Goal: Task Accomplishment & Management: Manage account settings

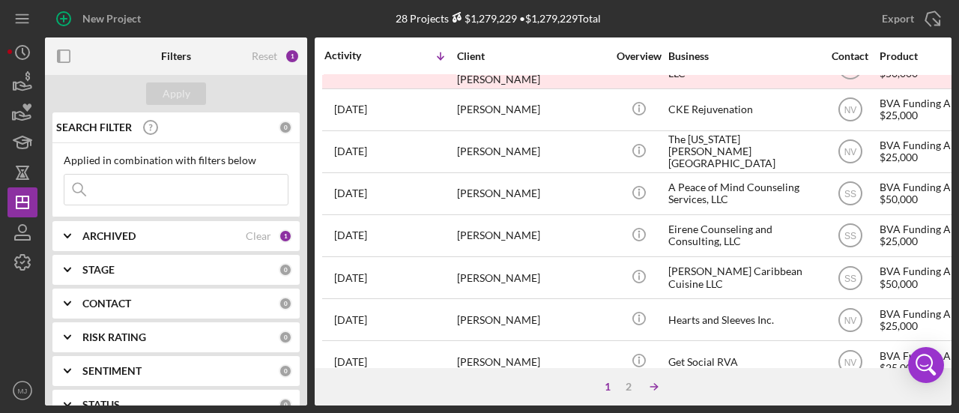
scroll to position [674, 0]
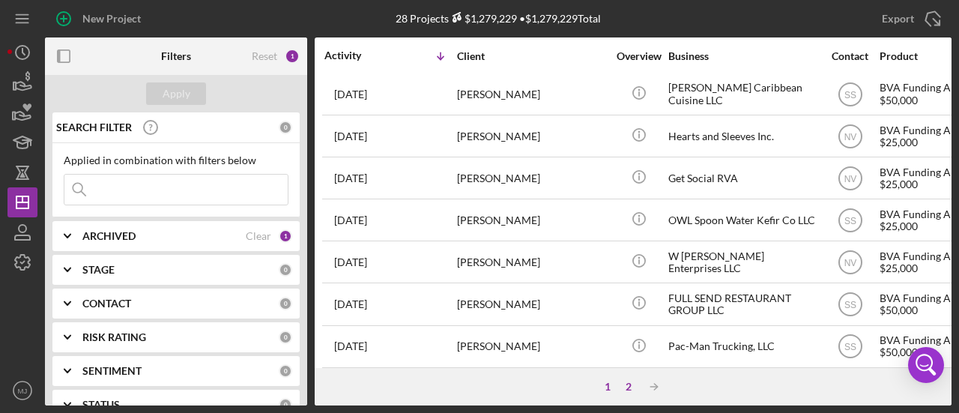
click at [626, 390] on div "2" at bounding box center [628, 387] width 21 height 12
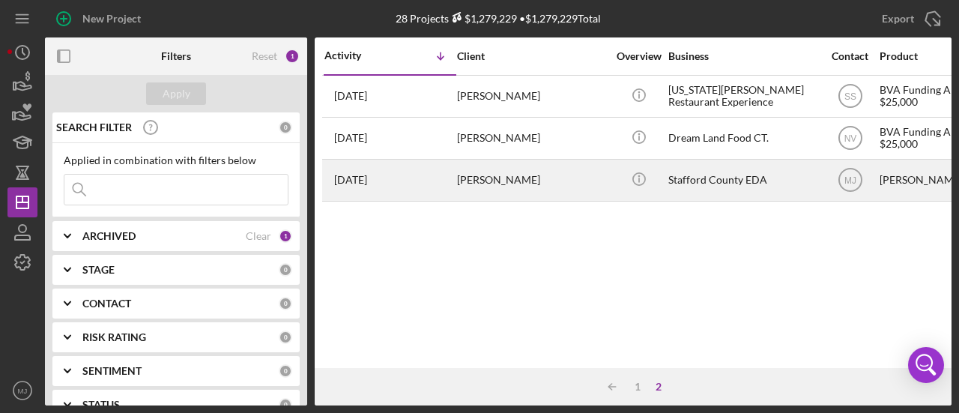
scroll to position [0, 0]
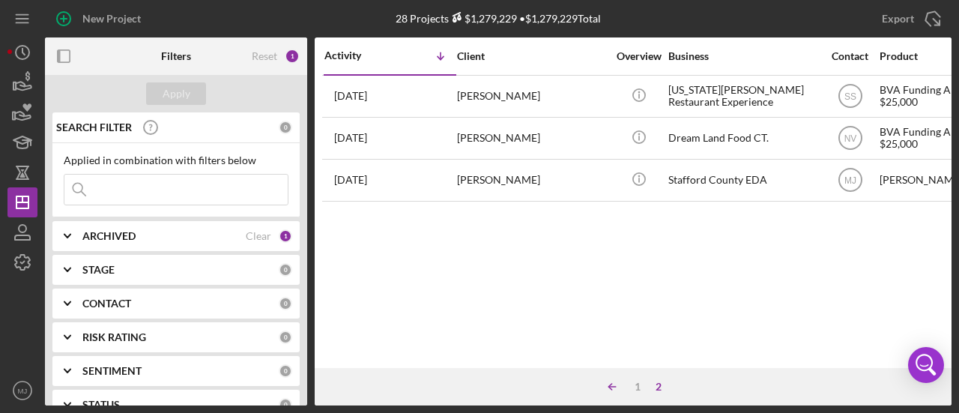
click at [608, 390] on icon "Icon/Table Sort Arrow" at bounding box center [612, 387] width 30 height 30
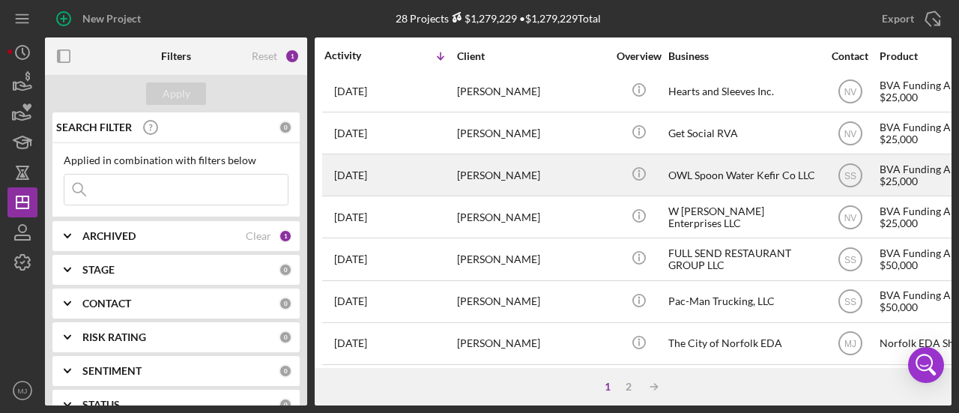
scroll to position [764, 0]
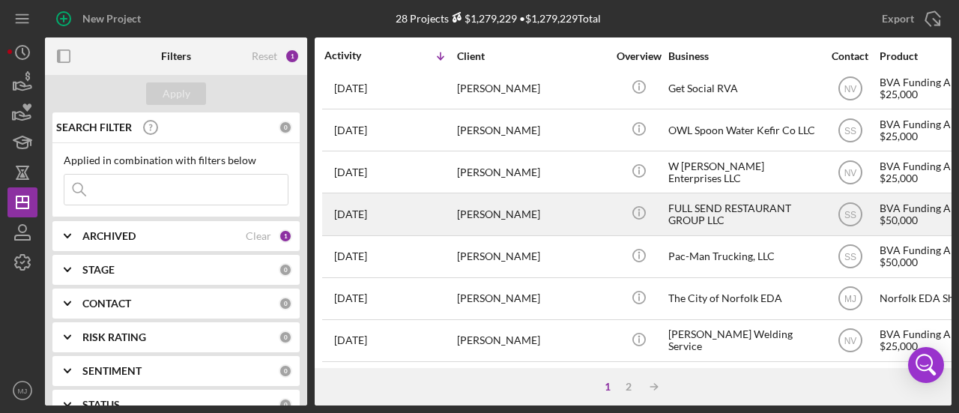
click at [493, 202] on div "[PERSON_NAME]" at bounding box center [532, 214] width 150 height 40
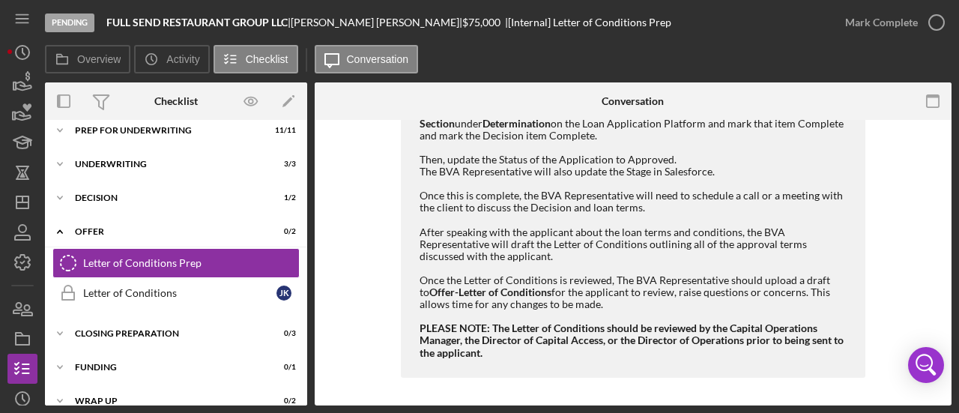
scroll to position [537, 0]
click at [114, 199] on div "Decision" at bounding box center [182, 197] width 214 height 9
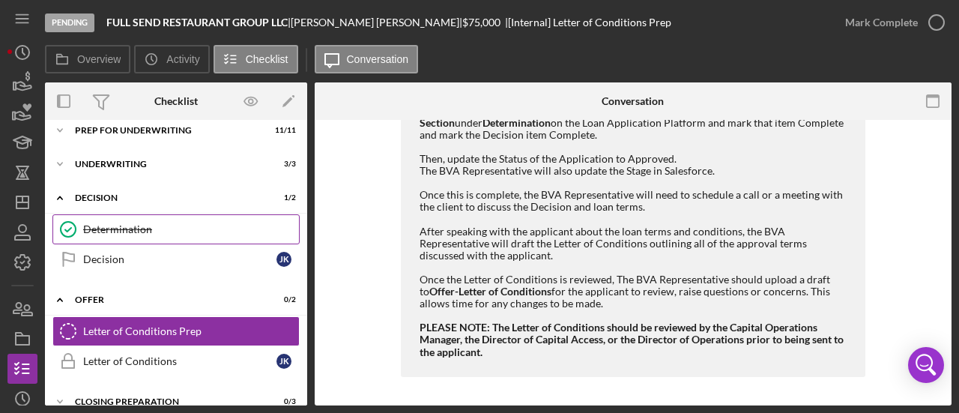
click at [121, 238] on link "Determination Determination" at bounding box center [175, 229] width 247 height 30
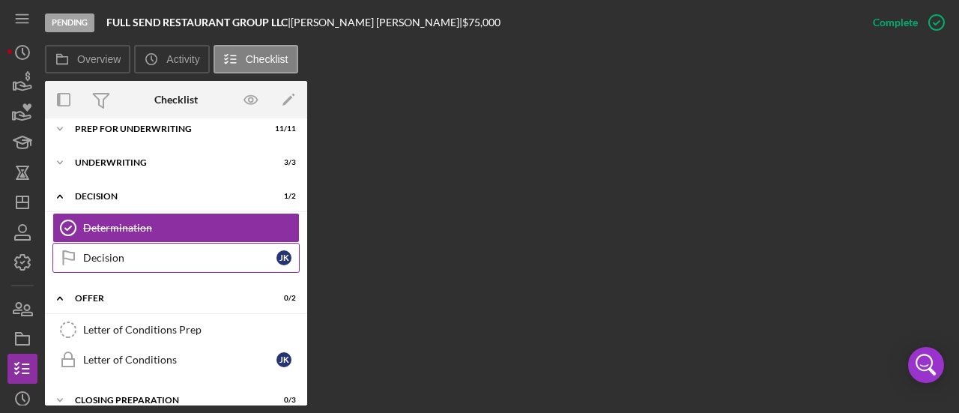
click at [116, 259] on div "Decision" at bounding box center [179, 258] width 193 height 12
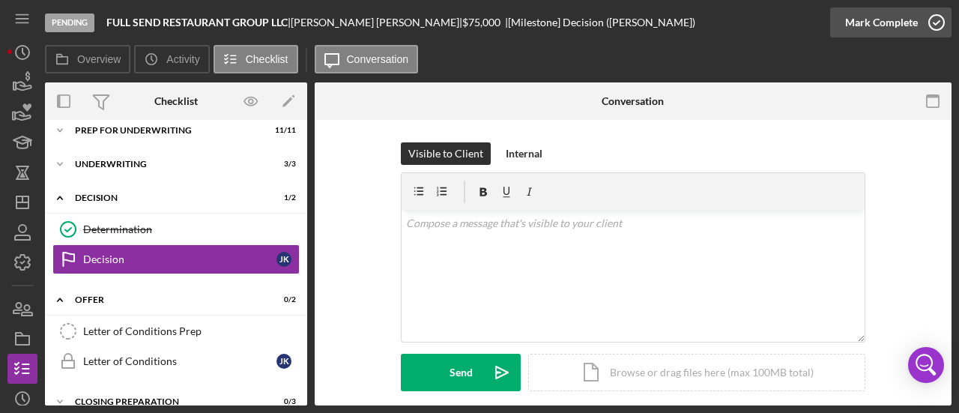
click at [904, 26] on div "Mark Complete" at bounding box center [881, 22] width 73 height 30
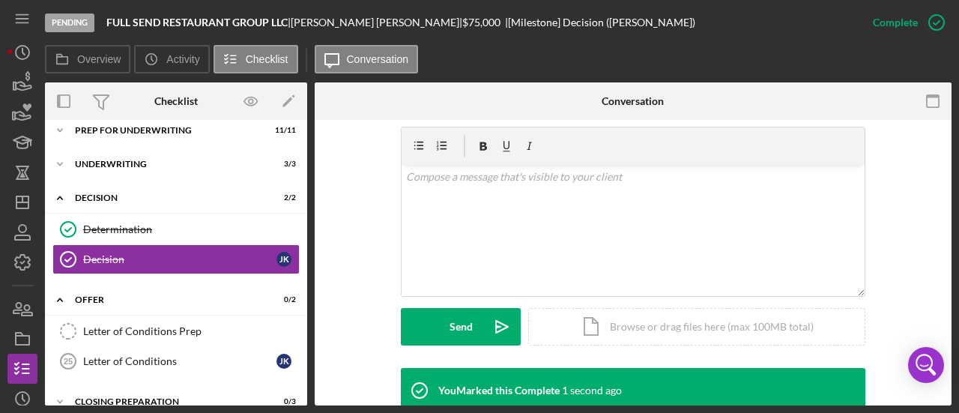
scroll to position [446, 0]
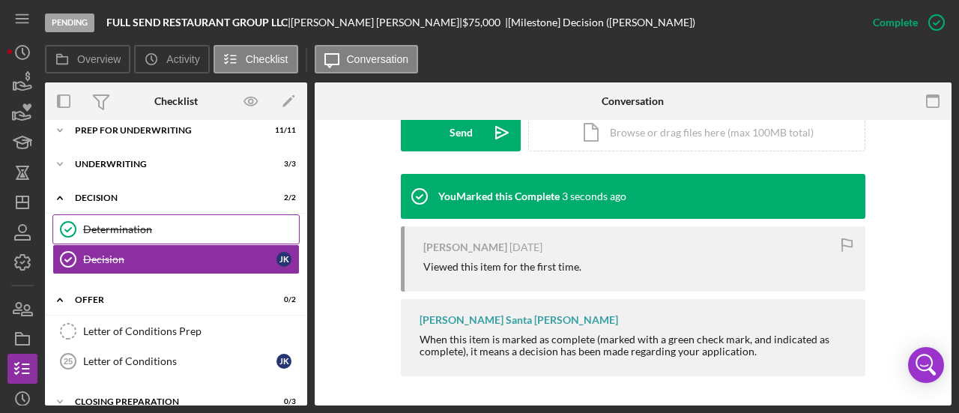
click at [138, 232] on div "Determination" at bounding box center [191, 229] width 216 height 12
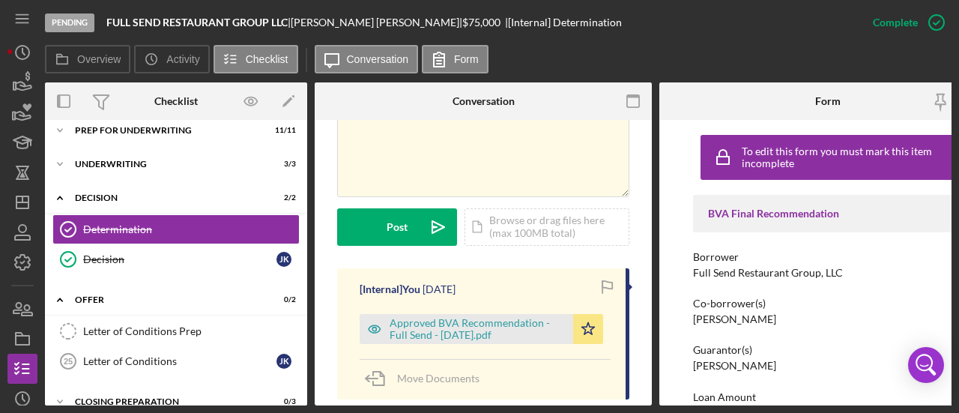
scroll to position [375, 0]
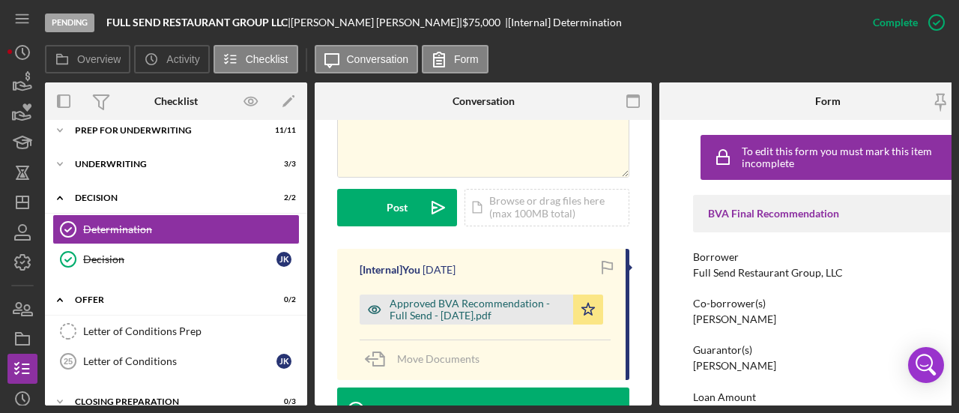
click at [448, 298] on div "Approved BVA Recommendation - Full Send - [DATE].pdf" at bounding box center [478, 310] width 176 height 24
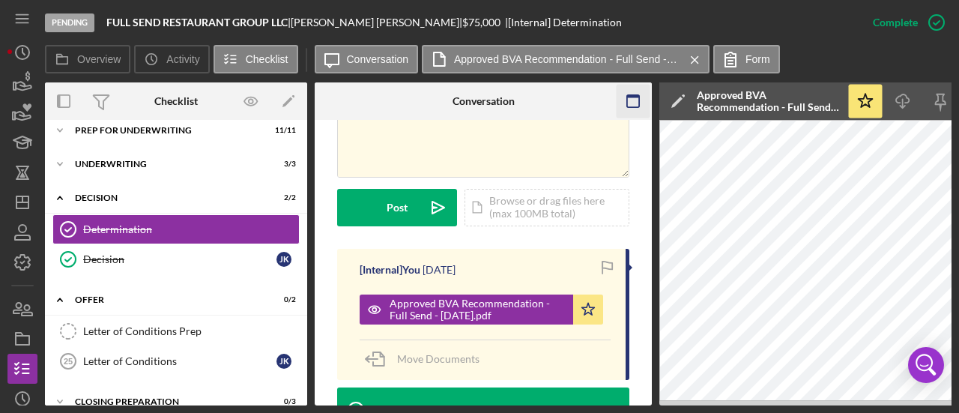
click at [627, 97] on rect "button" at bounding box center [633, 96] width 12 height 3
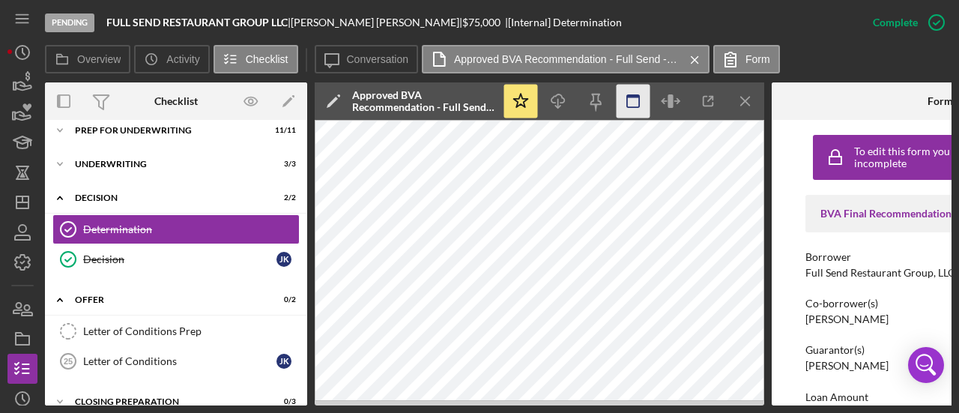
click at [632, 95] on rect "button" at bounding box center [633, 96] width 12 height 3
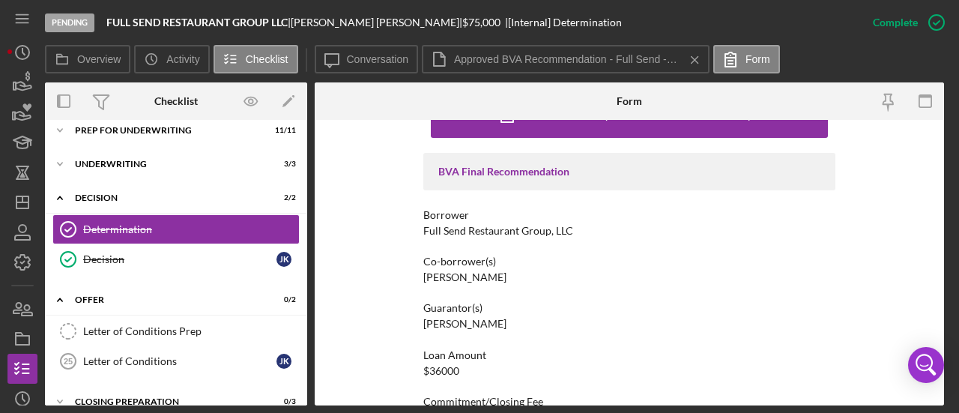
scroll to position [75, 0]
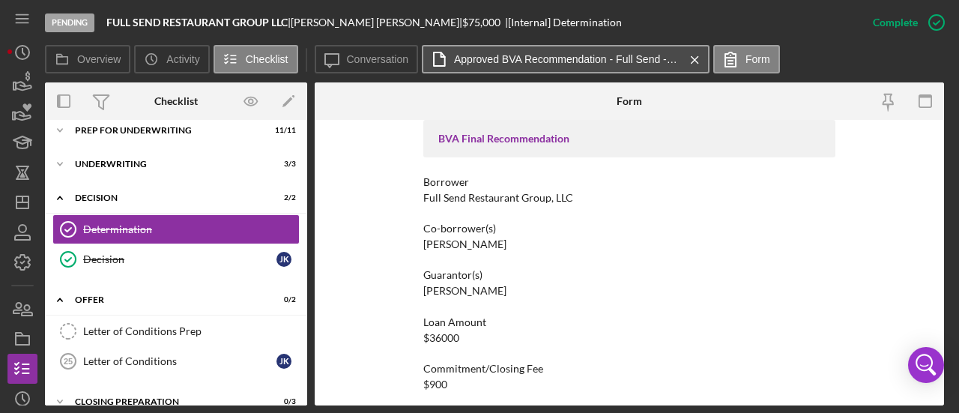
click at [547, 61] on label "Approved BVA Recommendation - Full Send - [DATE].pdf" at bounding box center [566, 59] width 225 height 12
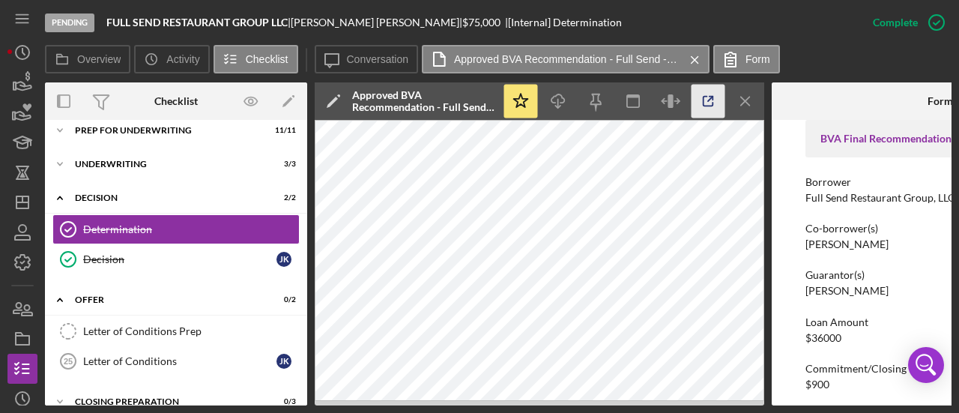
click at [709, 102] on icon "button" at bounding box center [709, 102] width 34 height 34
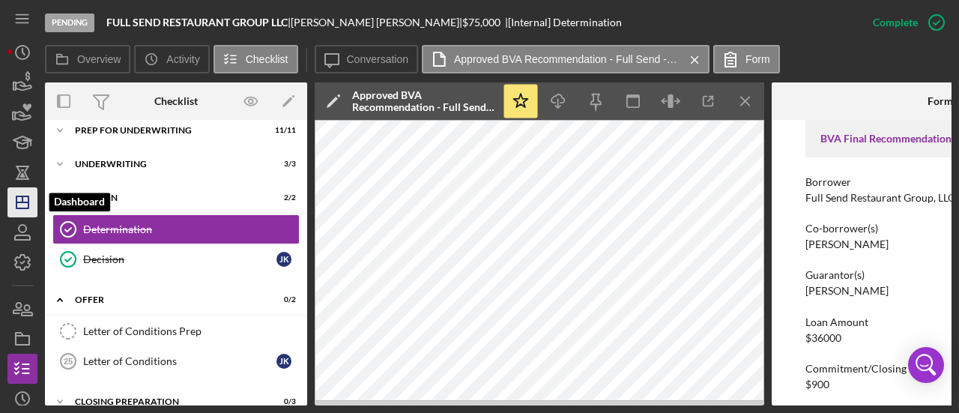
click at [27, 199] on icon "Icon/Dashboard" at bounding box center [22, 202] width 37 height 37
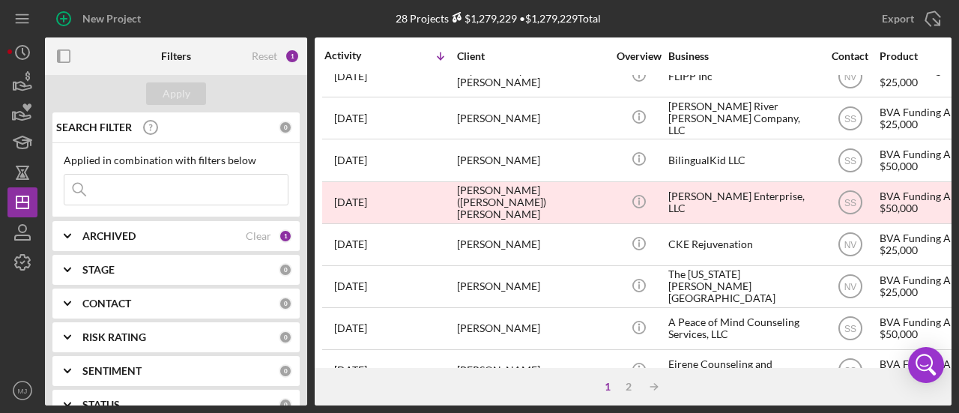
scroll to position [525, 0]
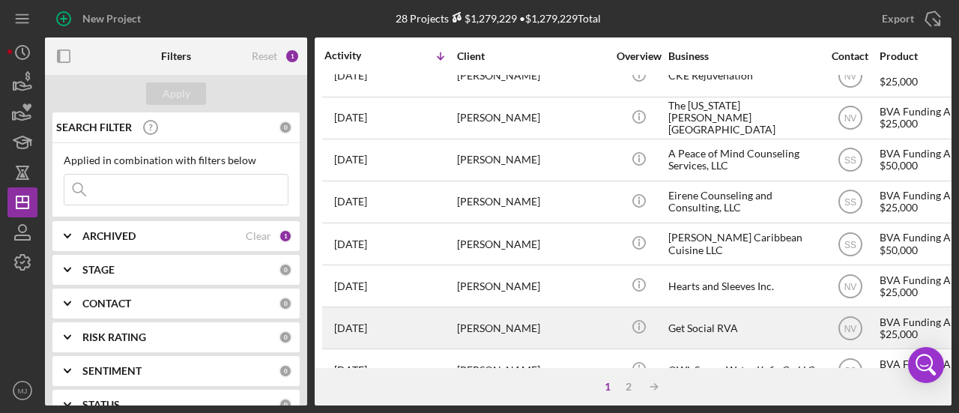
click at [486, 312] on div "[PERSON_NAME]" at bounding box center [532, 328] width 150 height 40
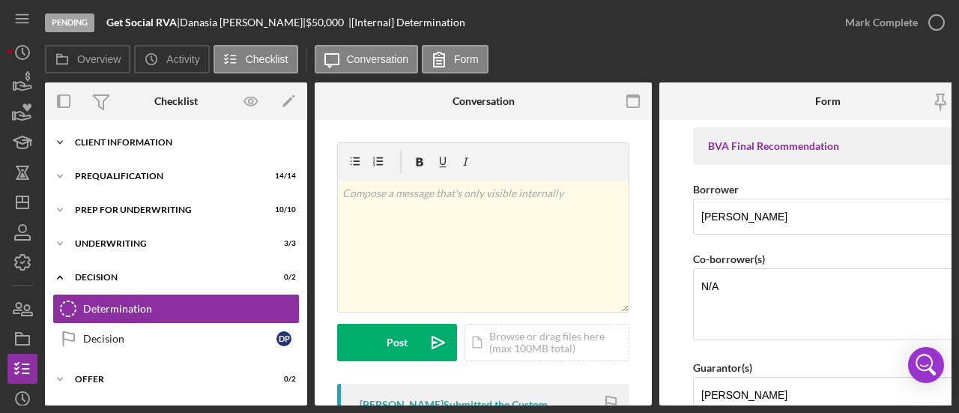
scroll to position [3, 0]
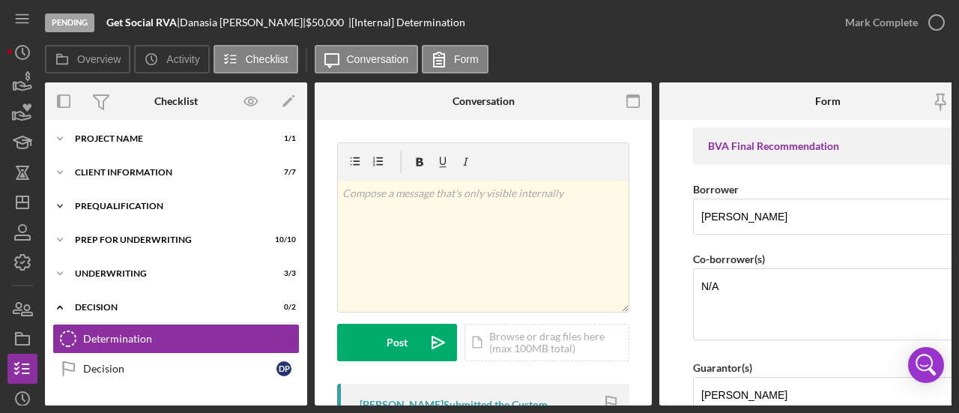
click at [120, 197] on div "Icon/Expander Prequalification 14 / 14" at bounding box center [176, 206] width 262 height 30
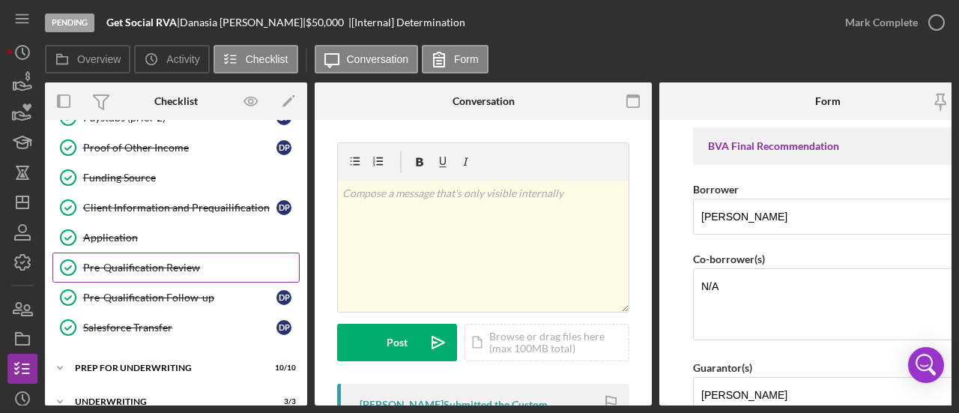
scroll to position [378, 0]
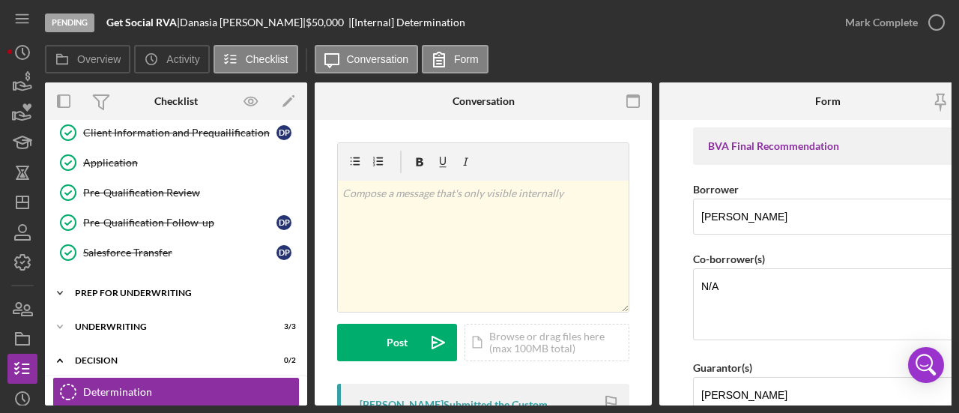
click at [115, 289] on div "Prep for Underwriting" at bounding box center [182, 293] width 214 height 9
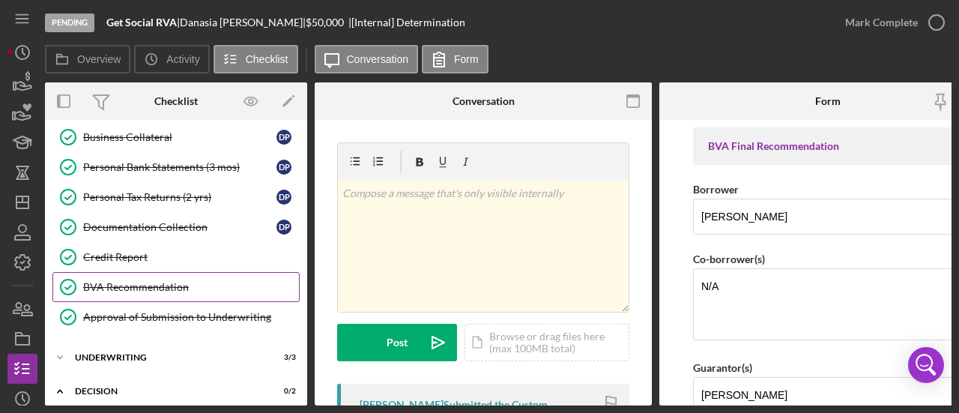
scroll to position [677, 0]
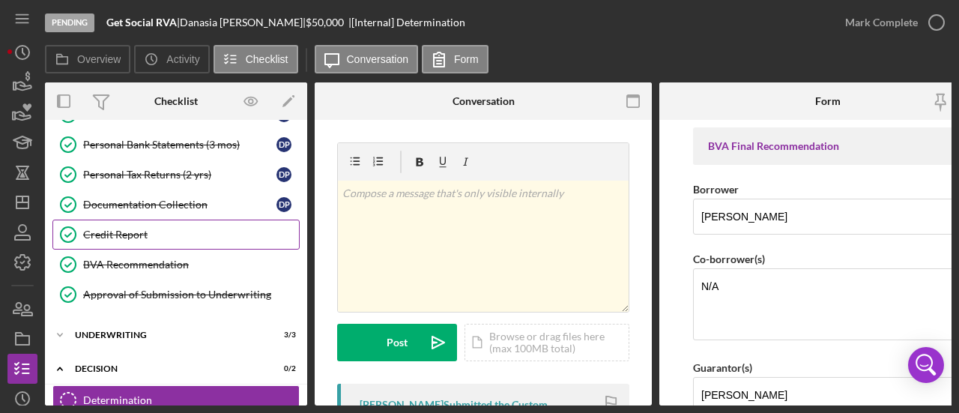
click at [117, 232] on link "Credit Report Credit Report" at bounding box center [175, 235] width 247 height 30
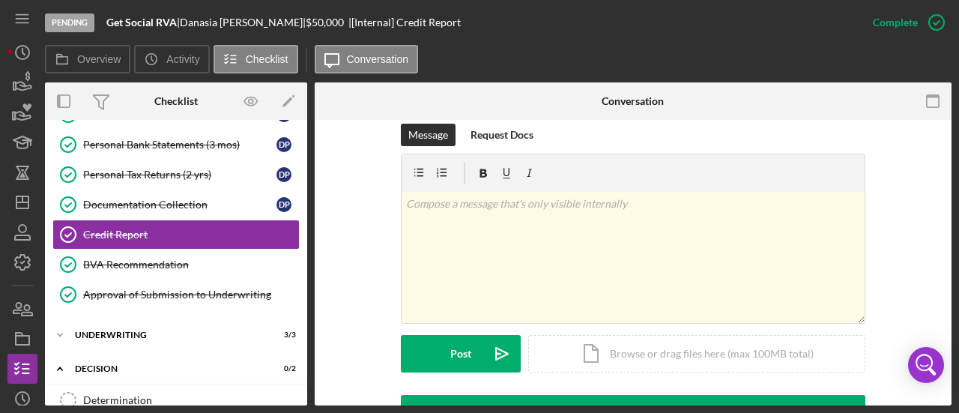
scroll to position [523, 0]
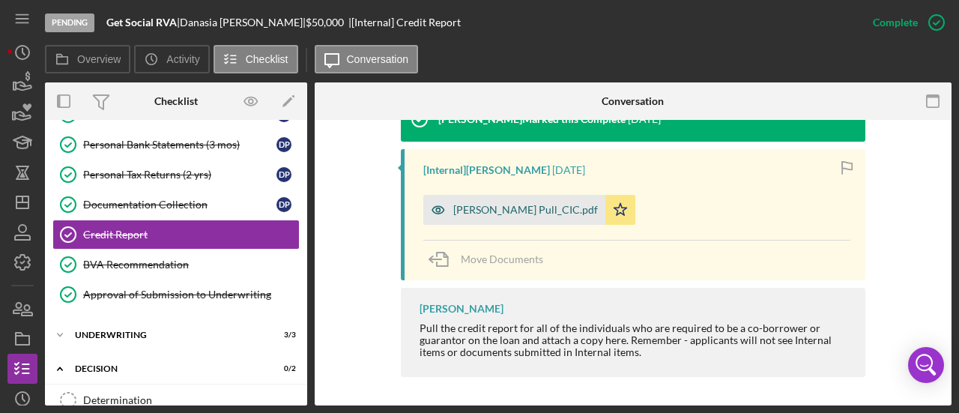
click at [504, 209] on div "[PERSON_NAME] Pull_CIC.pdf" at bounding box center [525, 210] width 145 height 12
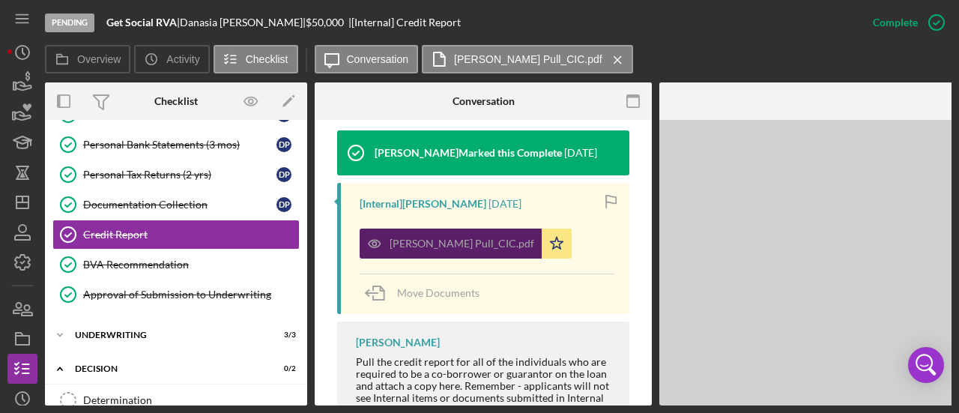
scroll to position [540, 0]
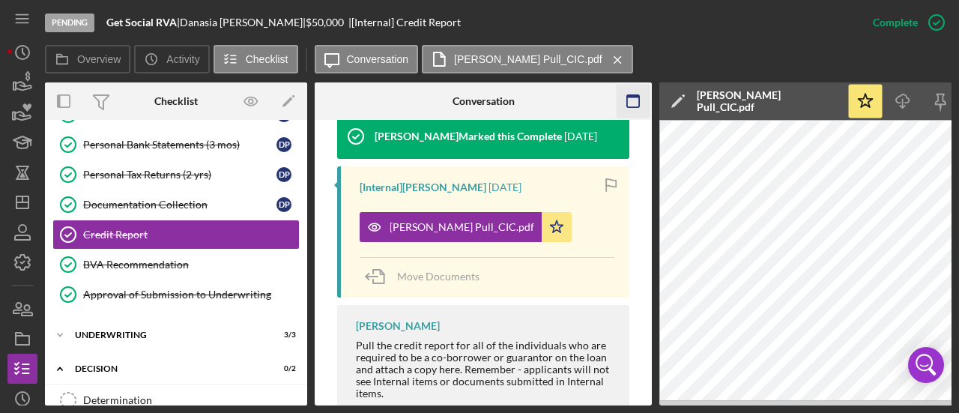
click at [635, 99] on icon "button" at bounding box center [634, 102] width 34 height 34
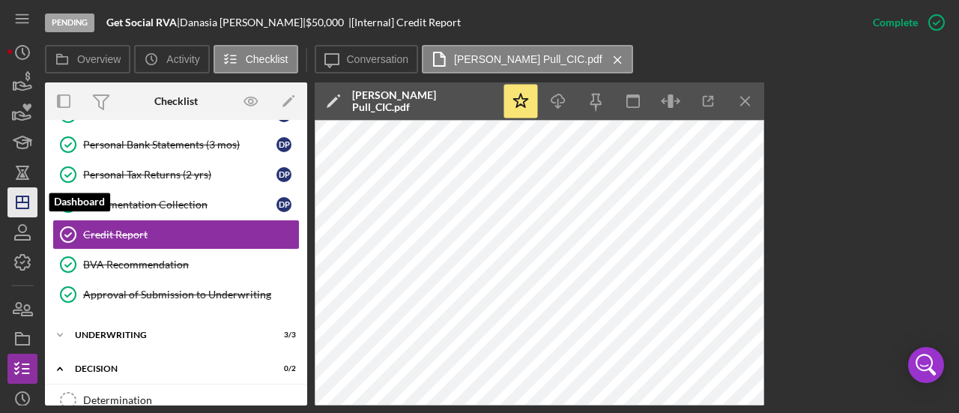
click at [21, 193] on icon "Icon/Dashboard" at bounding box center [22, 202] width 37 height 37
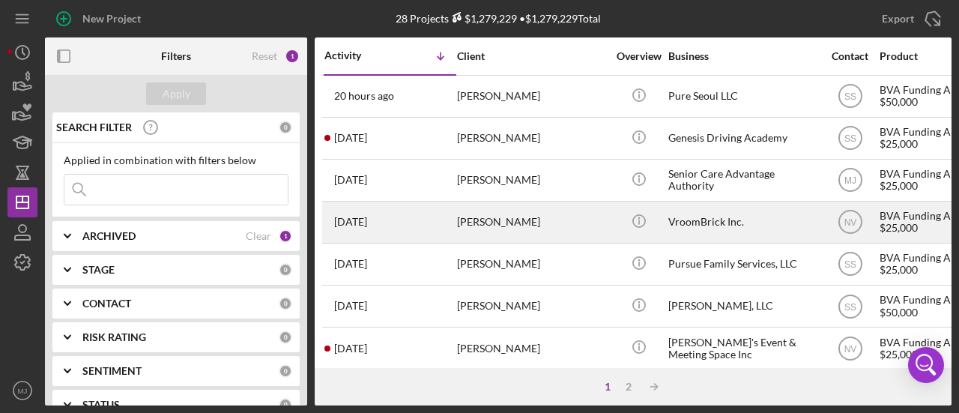
click at [766, 220] on div "VroomBrick Inc." at bounding box center [743, 222] width 150 height 40
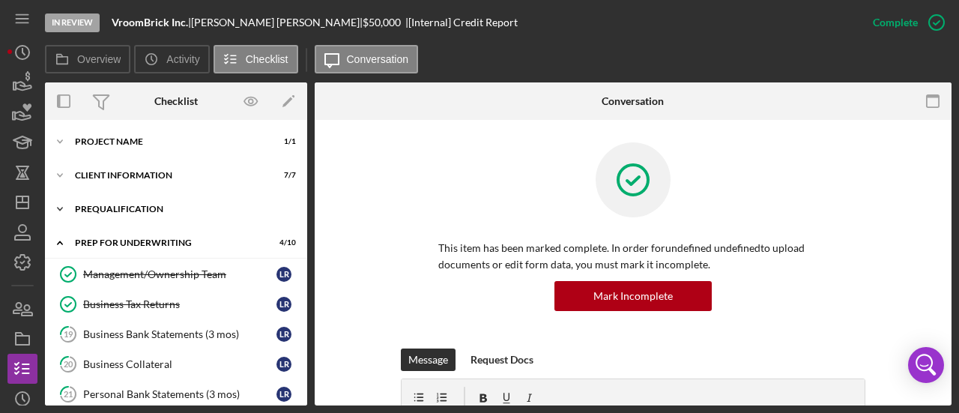
click at [117, 211] on div "Prequalification" at bounding box center [182, 209] width 214 height 9
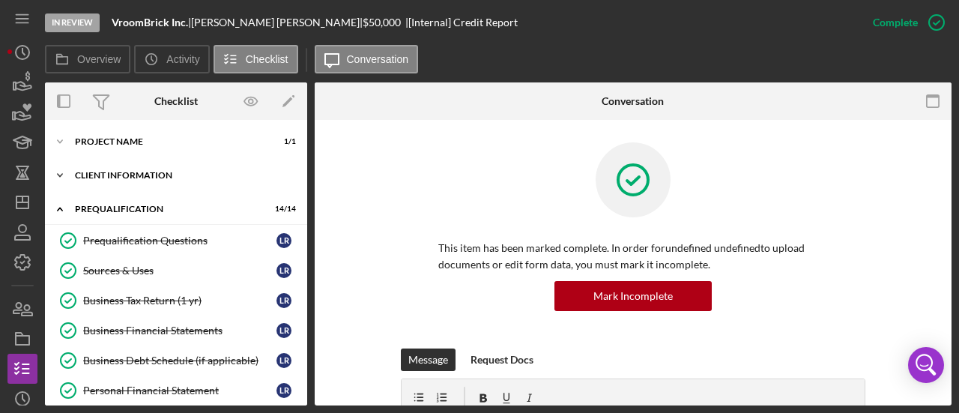
click at [142, 172] on div "Client Information" at bounding box center [182, 175] width 214 height 9
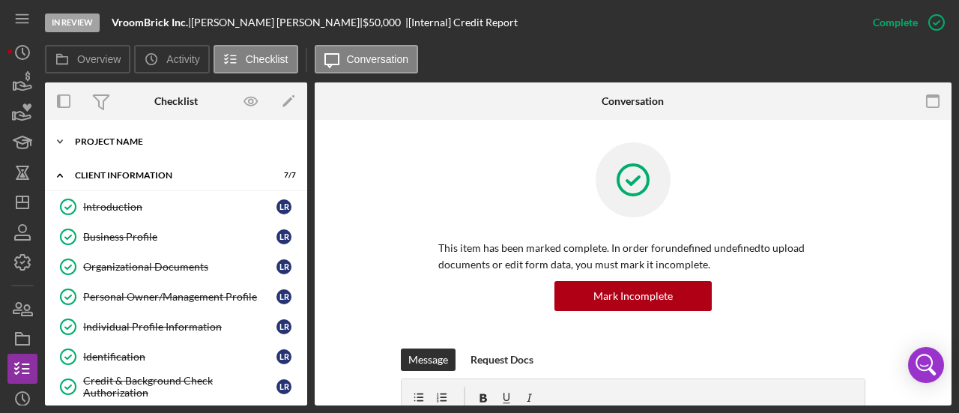
click at [127, 149] on div "Icon/Expander Project Name 1 / 1" at bounding box center [176, 142] width 262 height 30
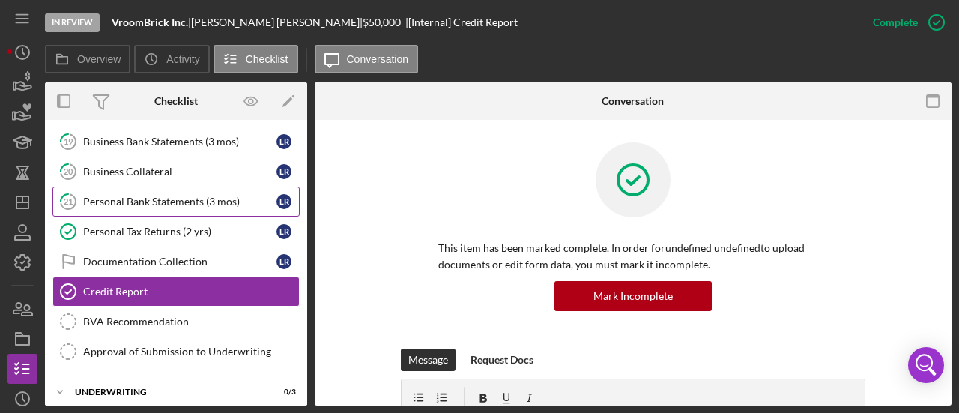
scroll to position [899, 0]
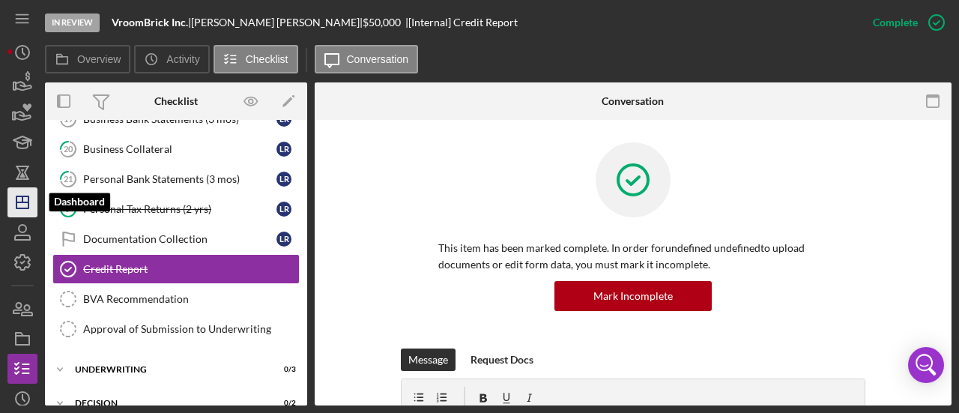
click at [26, 197] on polygon "button" at bounding box center [22, 202] width 12 height 12
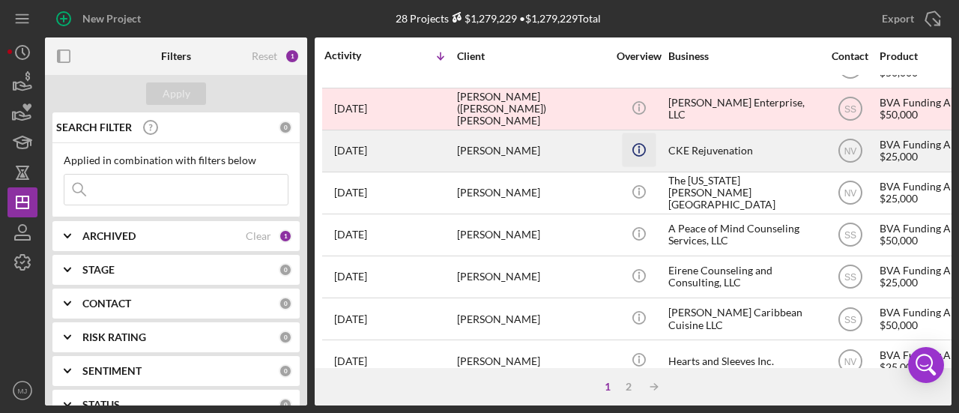
scroll to position [300, 0]
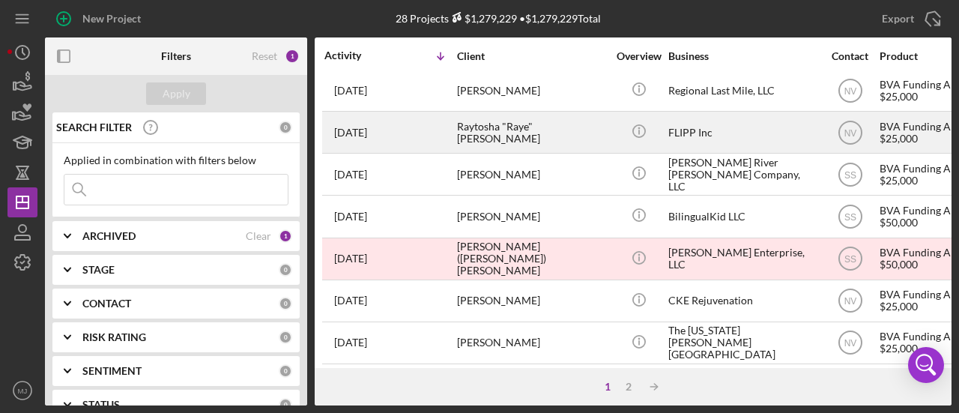
drag, startPoint x: 647, startPoint y: 173, endPoint x: 559, endPoint y: 127, distance: 99.2
click at [559, 127] on div "Raytosha "Raye" [PERSON_NAME]" at bounding box center [532, 132] width 150 height 40
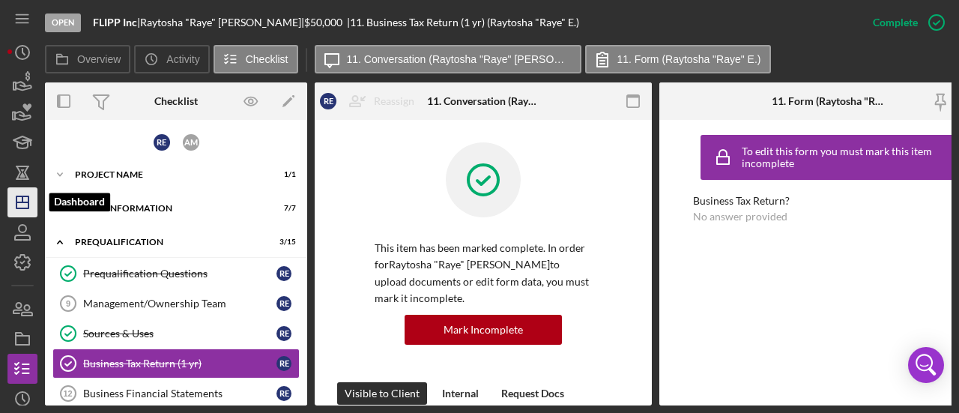
click at [24, 208] on polygon "button" at bounding box center [22, 202] width 12 height 12
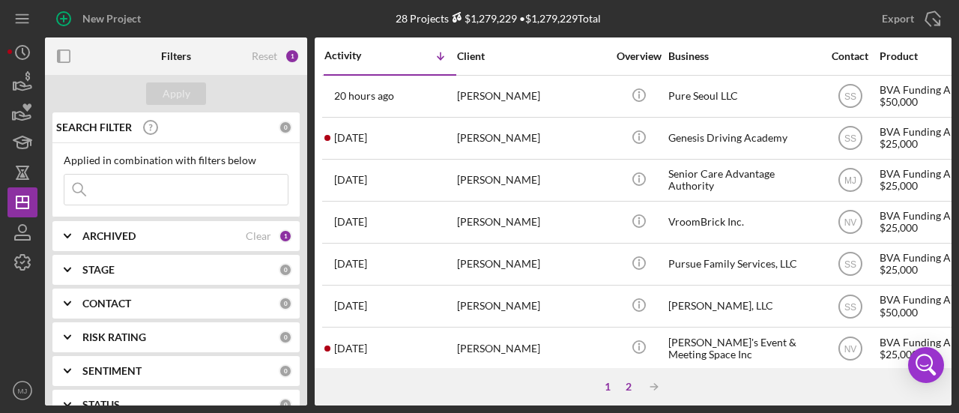
click at [629, 383] on div "2" at bounding box center [628, 387] width 21 height 12
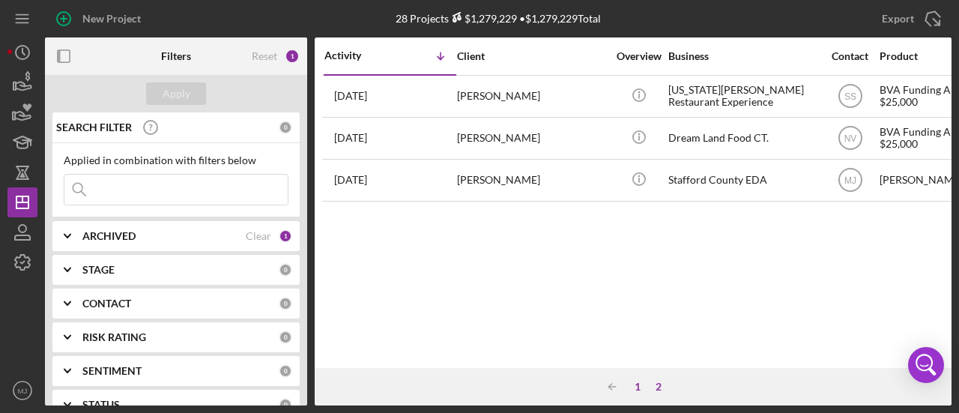
click at [632, 385] on div "1" at bounding box center [637, 387] width 21 height 12
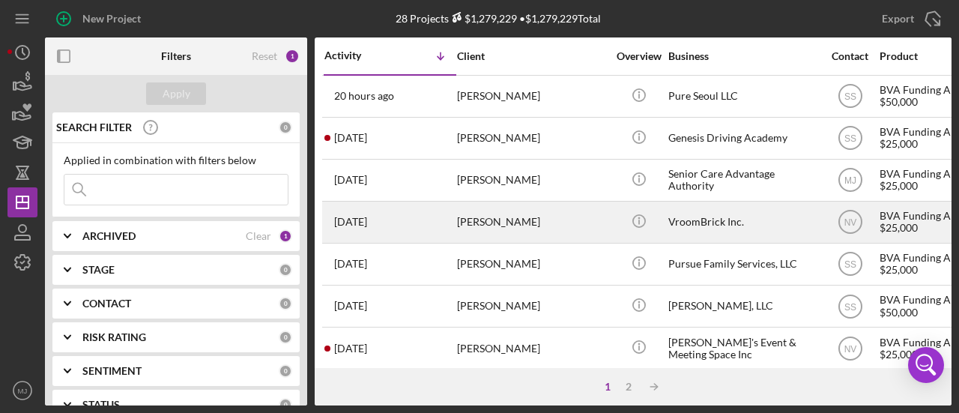
click at [717, 229] on div "VroomBrick Inc." at bounding box center [743, 222] width 150 height 40
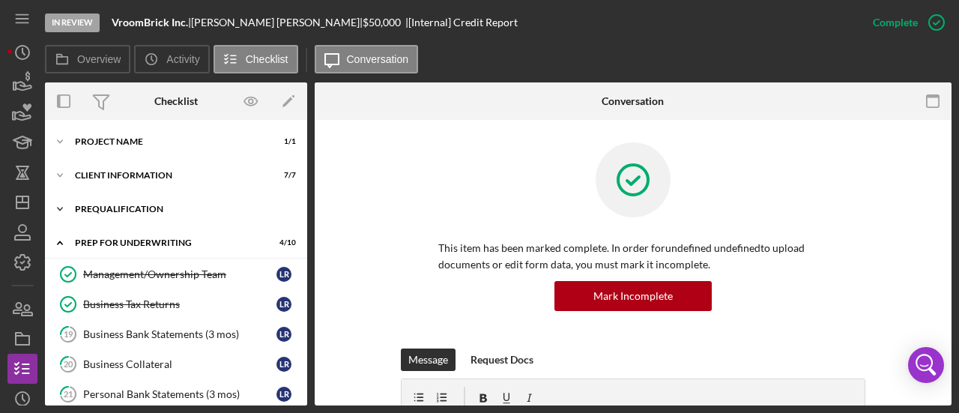
click at [117, 210] on div "Prequalification" at bounding box center [182, 209] width 214 height 9
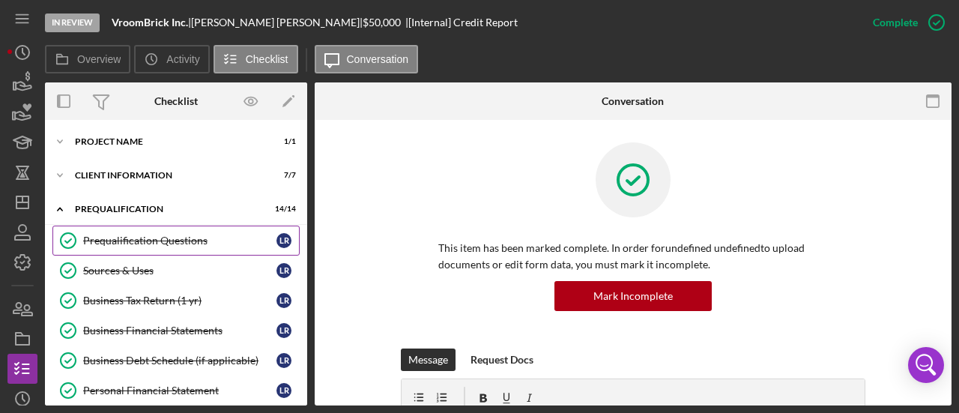
click at [123, 235] on div "Prequalification Questions" at bounding box center [179, 241] width 193 height 12
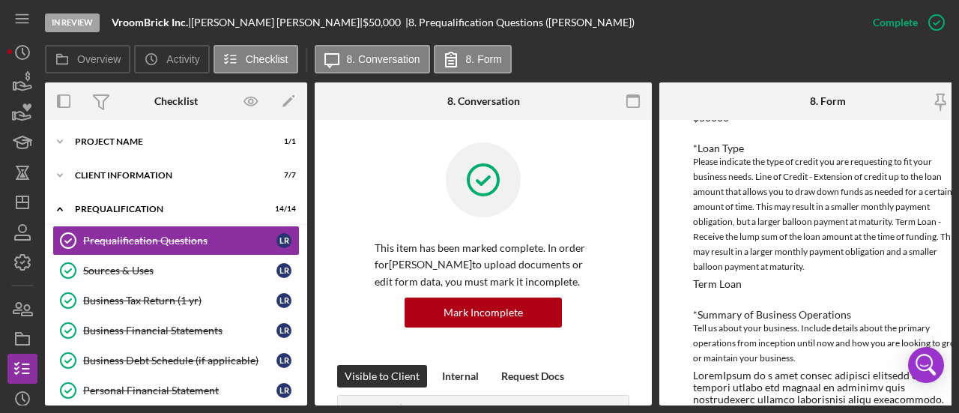
scroll to position [375, 0]
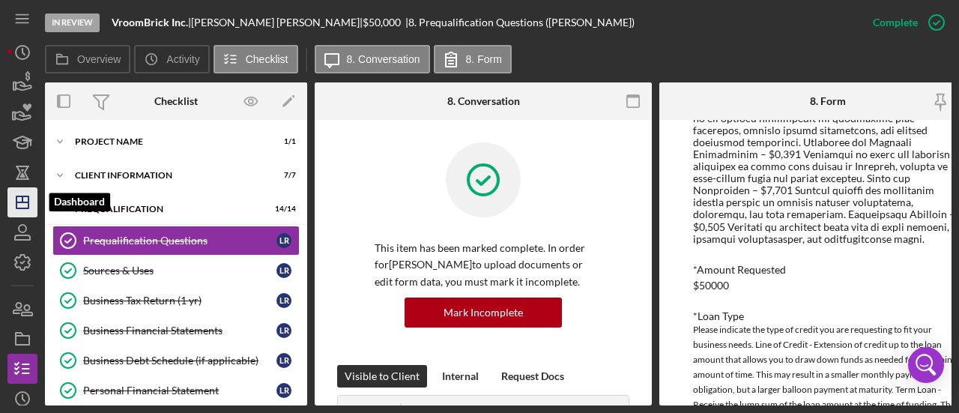
click at [19, 205] on icon "Icon/Dashboard" at bounding box center [22, 202] width 37 height 37
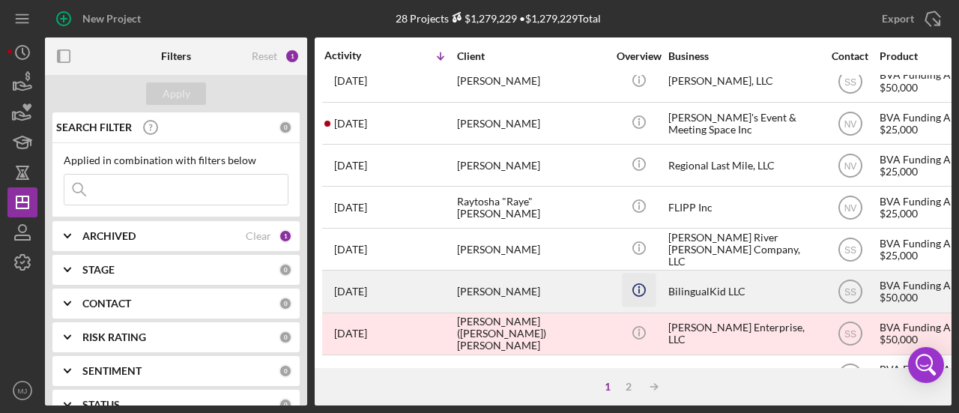
scroll to position [300, 0]
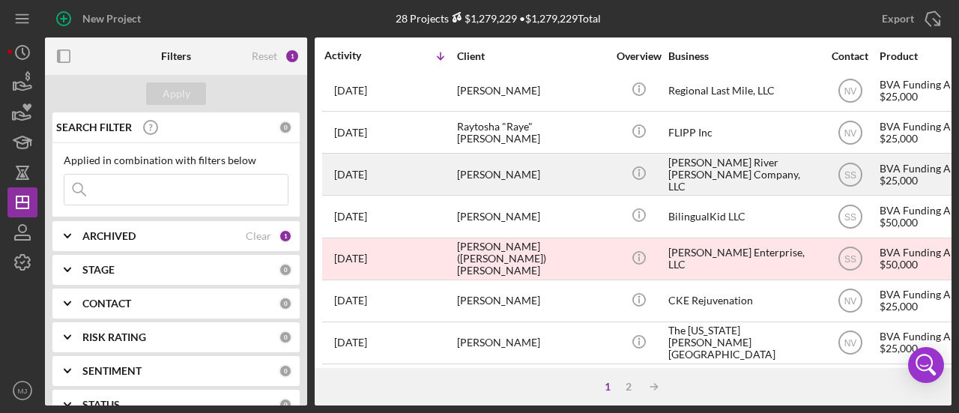
click at [722, 172] on div "[PERSON_NAME] River [PERSON_NAME] Company, LLC" at bounding box center [743, 174] width 150 height 40
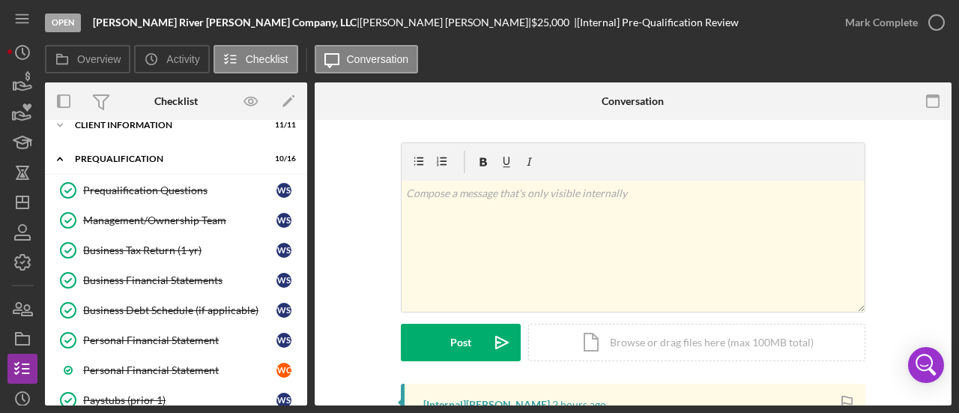
scroll to position [46, 0]
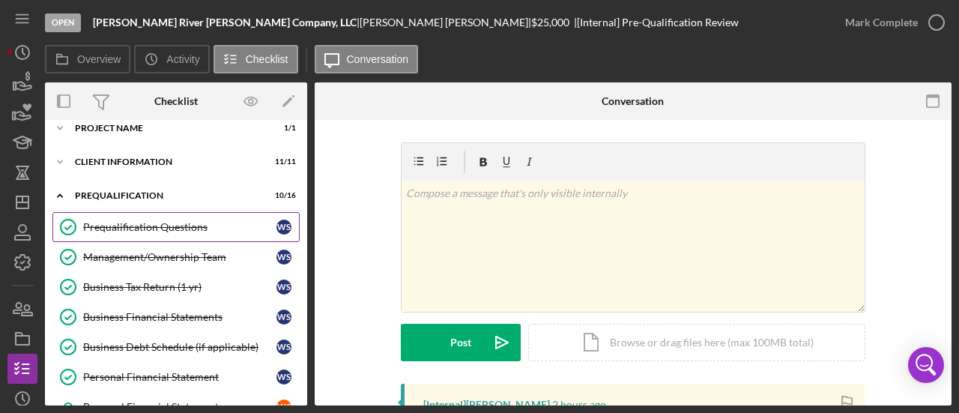
click at [132, 227] on div "Prequalification Questions" at bounding box center [179, 227] width 193 height 12
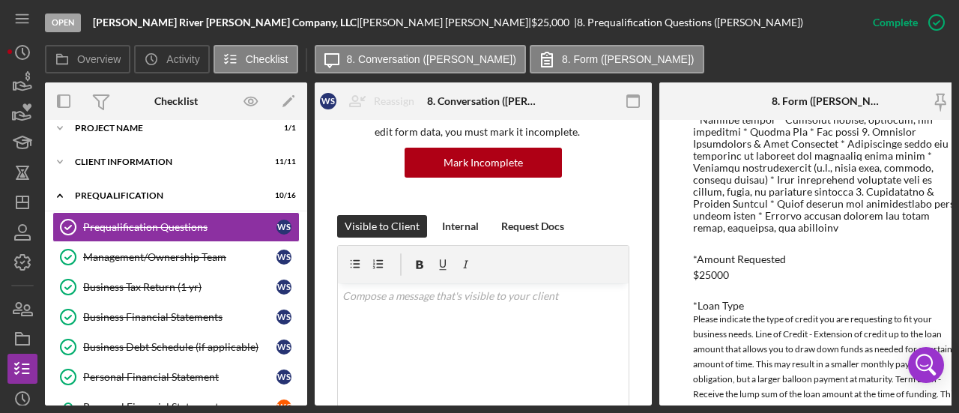
scroll to position [375, 0]
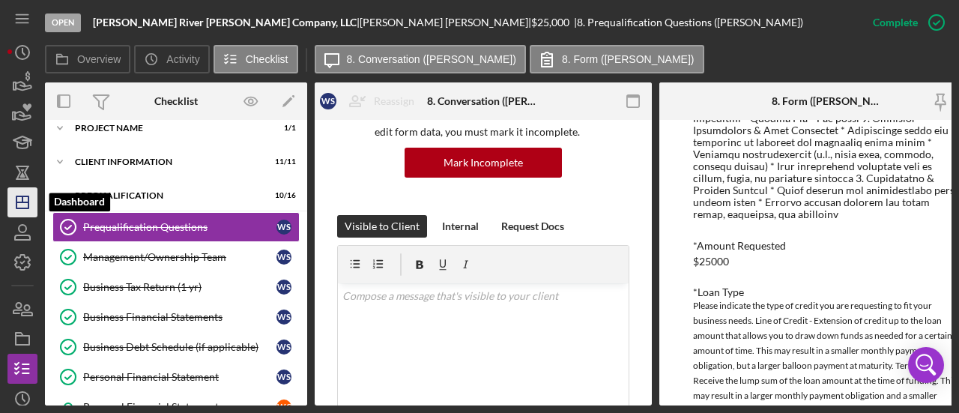
click at [19, 197] on polygon "button" at bounding box center [22, 202] width 12 height 12
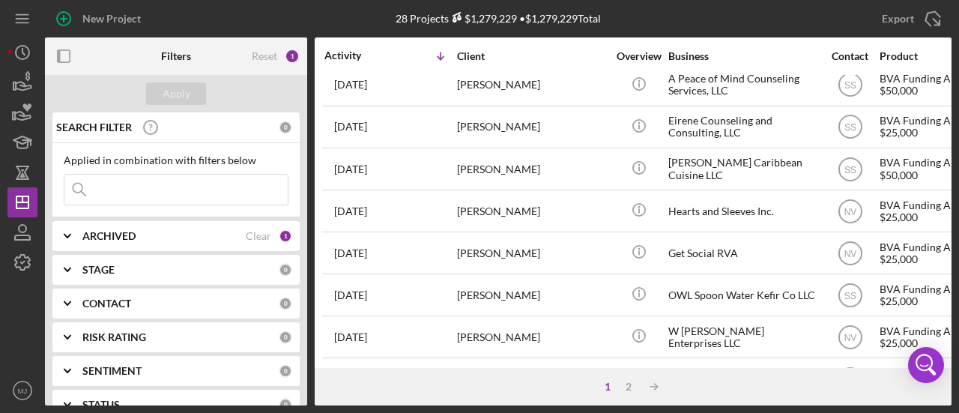
scroll to position [450, 0]
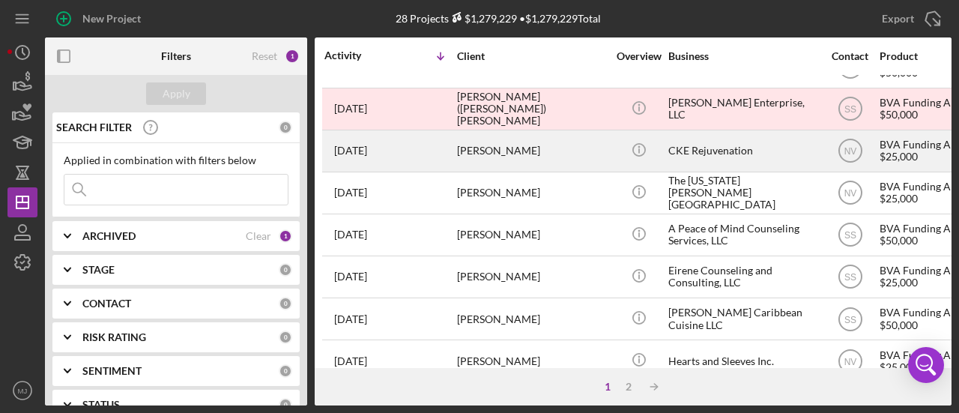
click at [682, 144] on div "CKE Rejuvenation" at bounding box center [743, 151] width 150 height 40
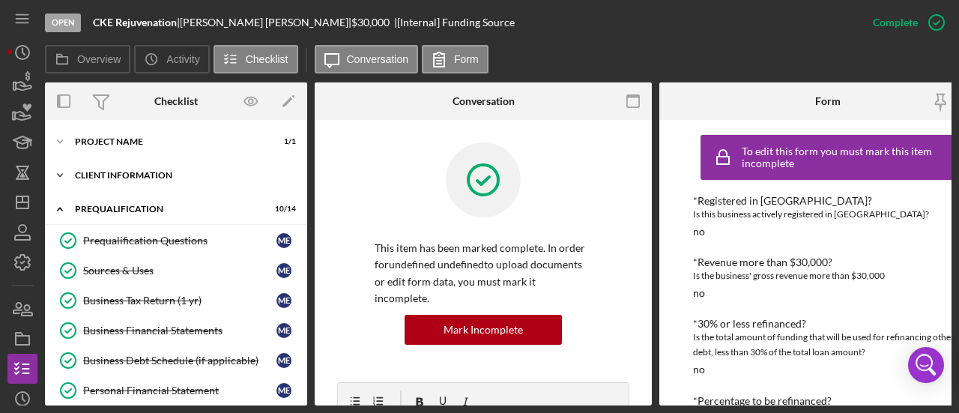
click at [128, 166] on div "Icon/Expander Client Information 7 / 7" at bounding box center [176, 175] width 262 height 30
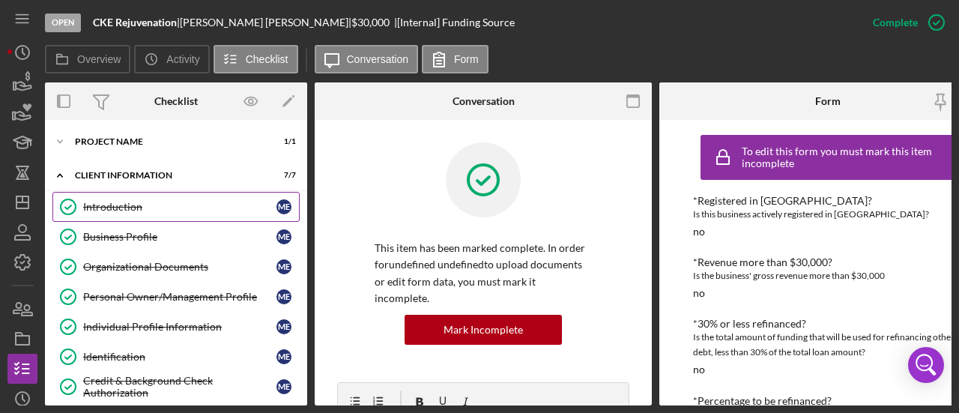
click at [141, 218] on link "Introduction Introduction M E" at bounding box center [175, 207] width 247 height 30
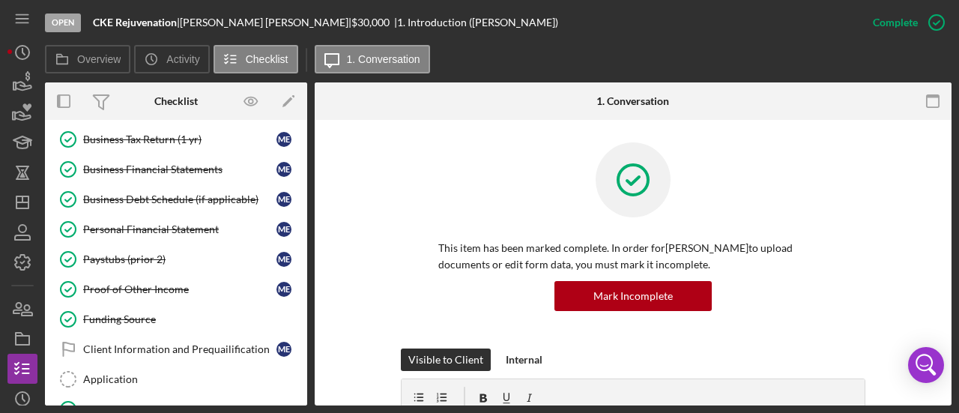
scroll to position [225, 0]
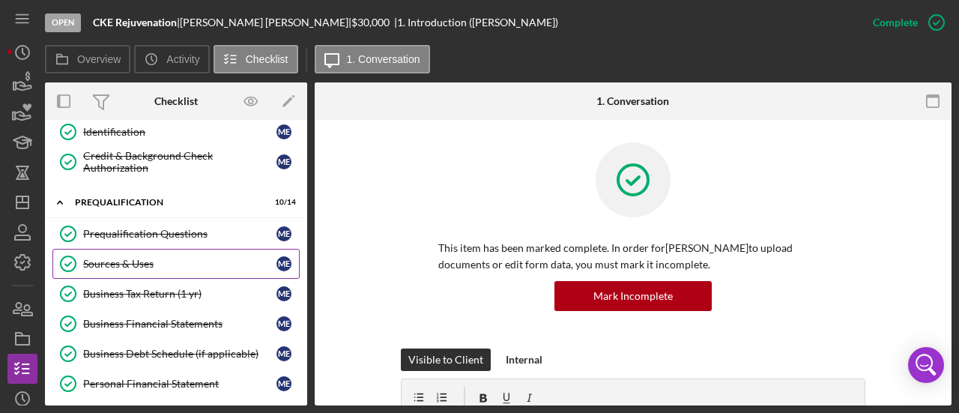
click at [157, 265] on link "Sources & Uses Sources & Uses M E" at bounding box center [175, 264] width 247 height 30
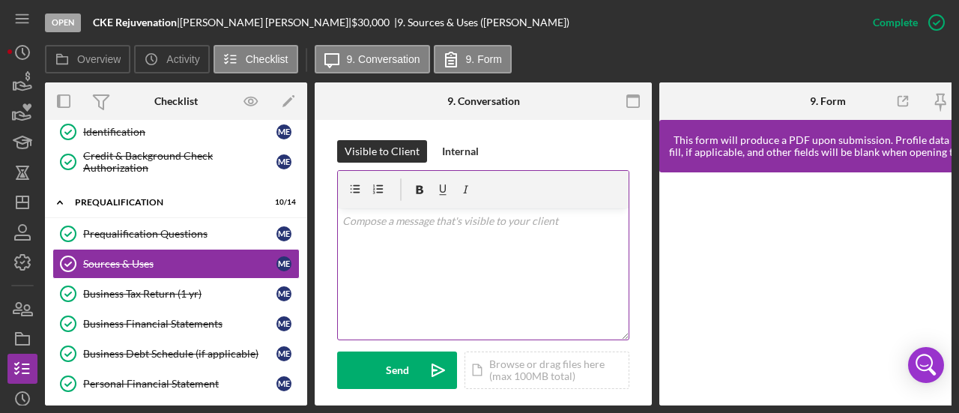
scroll to position [450, 0]
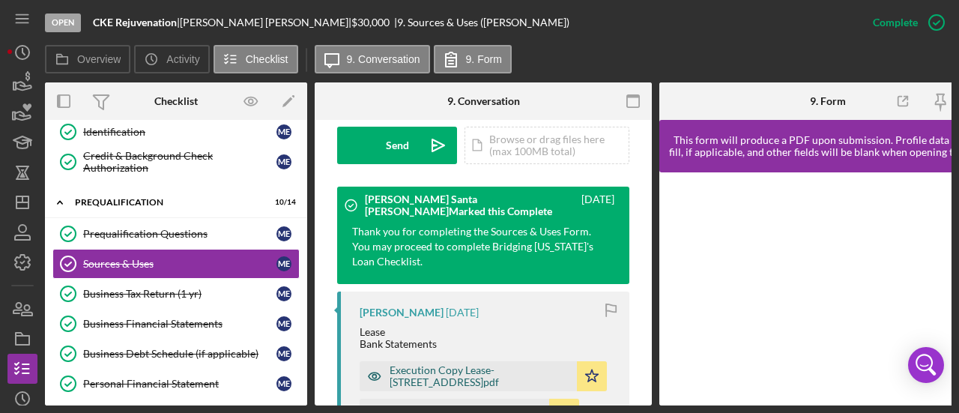
click at [464, 386] on div "Execution Copy Lease- [STREET_ADDRESS]pdf" at bounding box center [480, 376] width 180 height 24
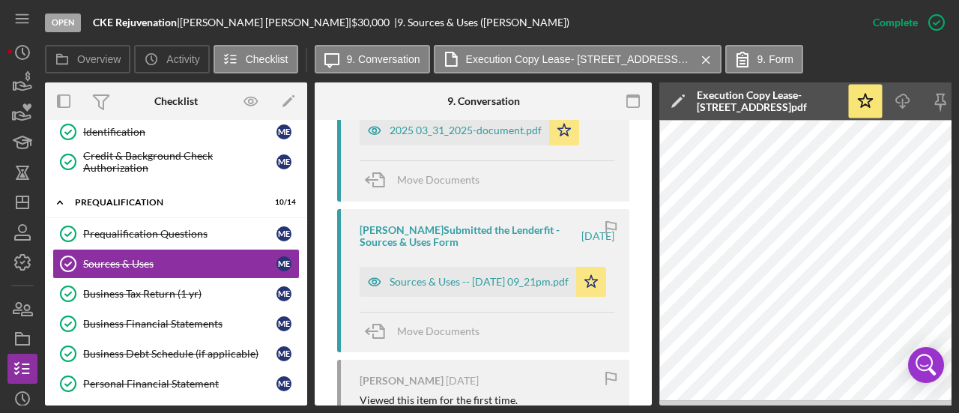
scroll to position [899, 0]
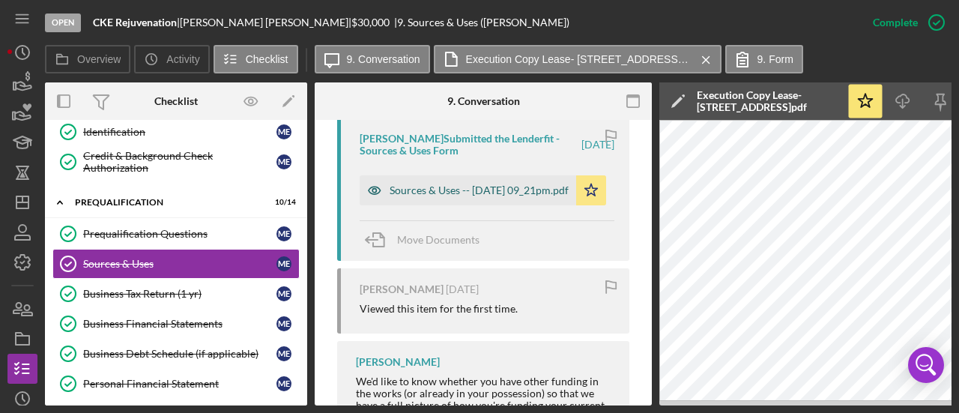
click at [450, 196] on div "Sources & Uses -- [DATE] 09_21pm.pdf" at bounding box center [479, 190] width 179 height 12
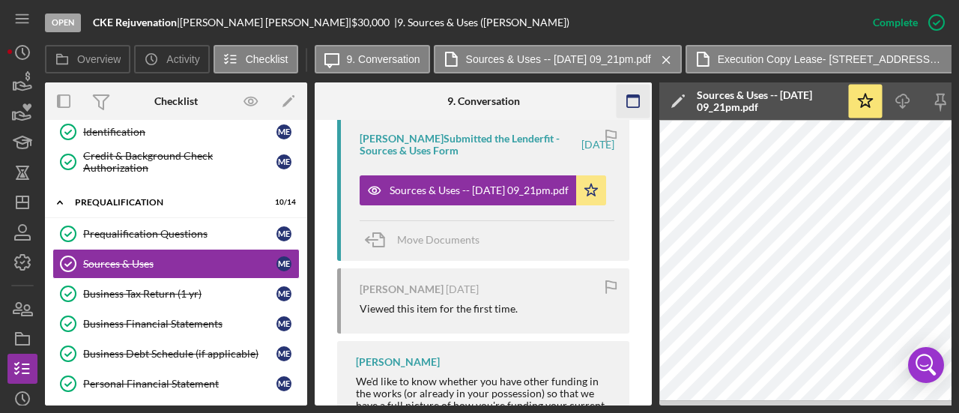
click at [649, 104] on icon "button" at bounding box center [634, 102] width 34 height 34
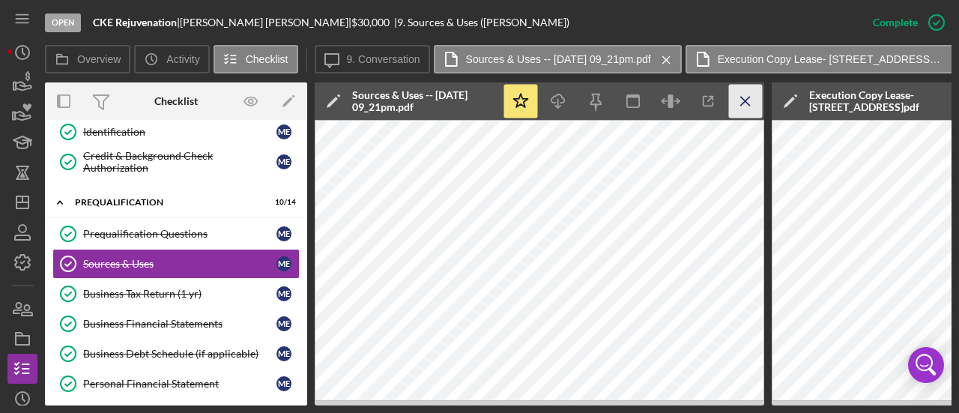
click at [740, 96] on icon "Icon/Menu Close" at bounding box center [746, 102] width 34 height 34
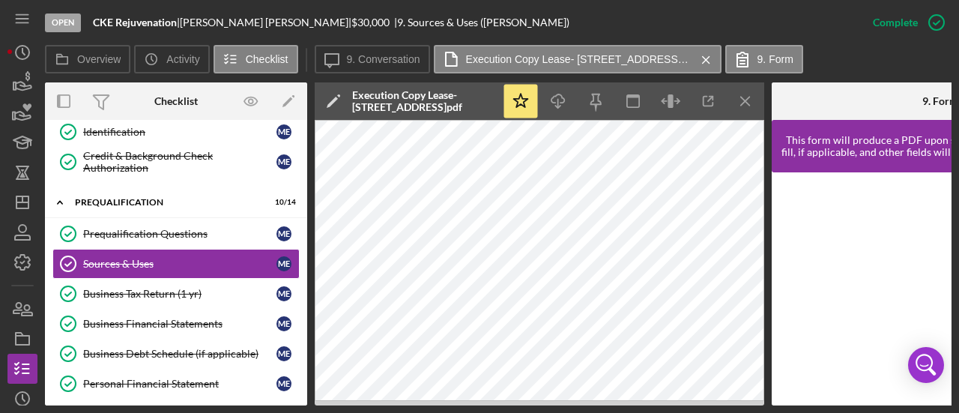
click at [740, 96] on icon "Icon/Menu Close" at bounding box center [746, 102] width 34 height 34
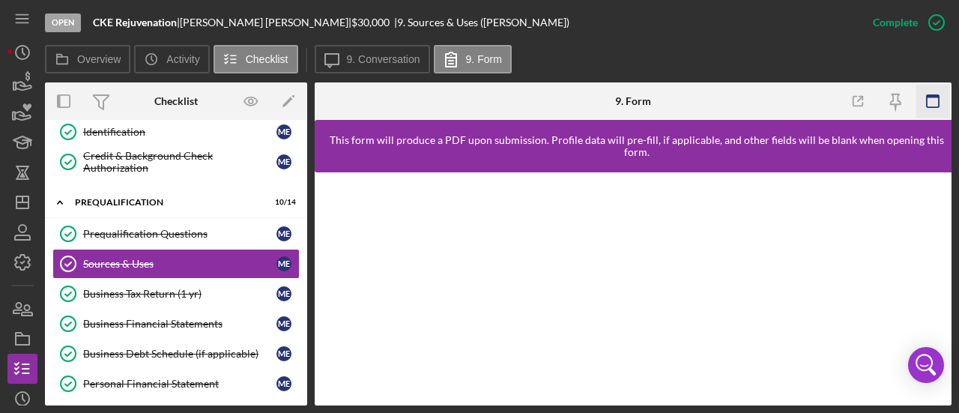
click at [935, 97] on icon "button" at bounding box center [933, 102] width 34 height 34
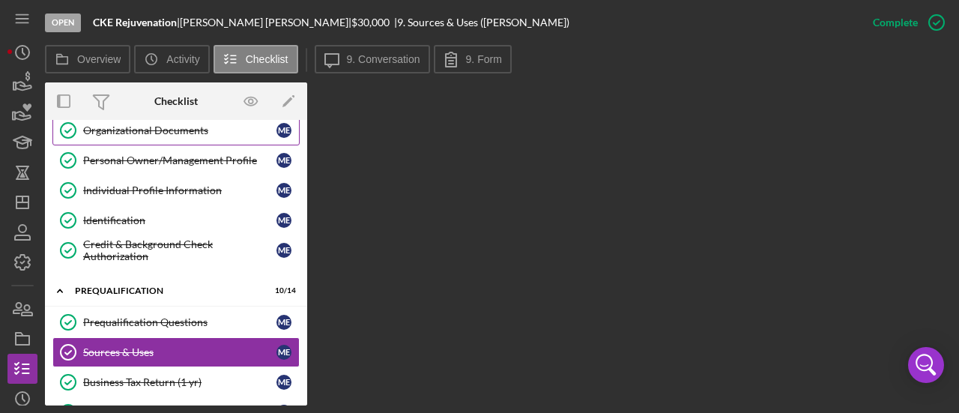
scroll to position [0, 0]
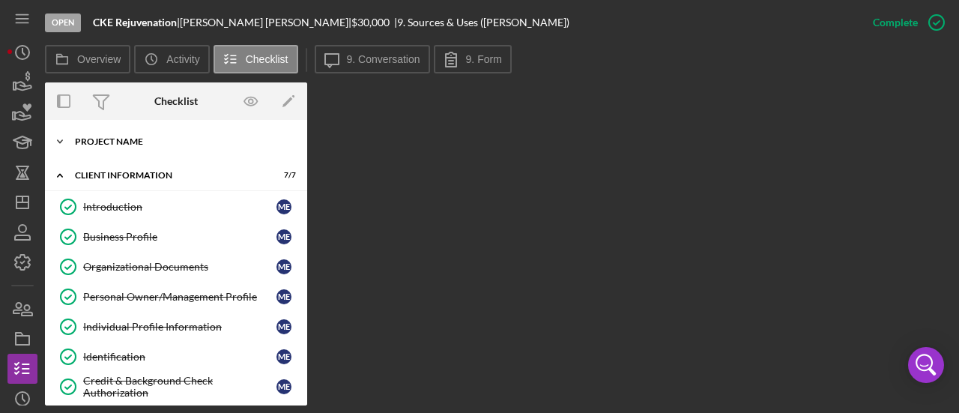
click at [121, 139] on div "Project Name" at bounding box center [182, 141] width 214 height 9
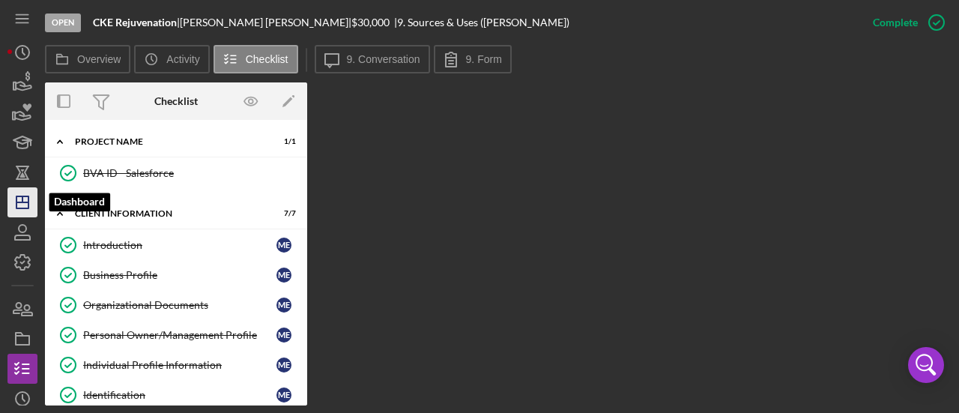
click at [13, 200] on icon "Icon/Dashboard" at bounding box center [22, 202] width 37 height 37
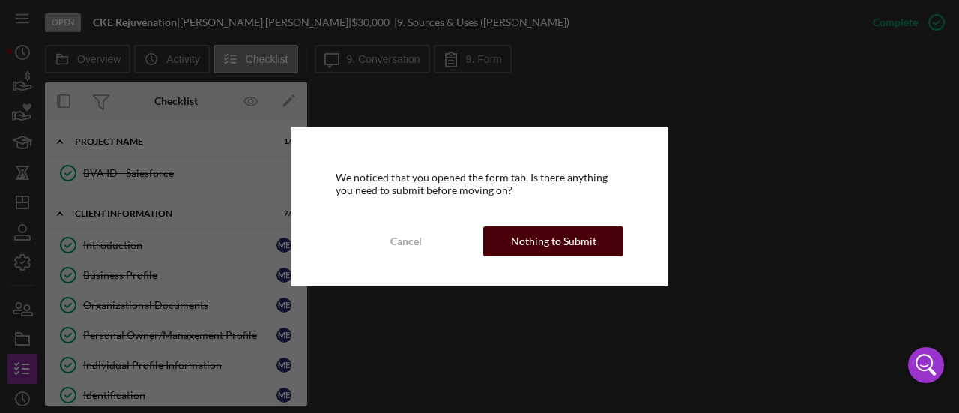
click at [520, 243] on div "Nothing to Submit" at bounding box center [553, 241] width 85 height 30
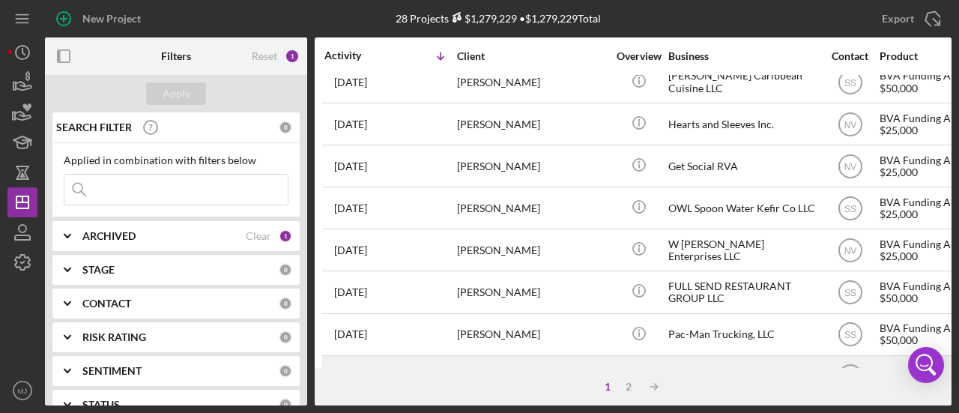
scroll to position [614, 0]
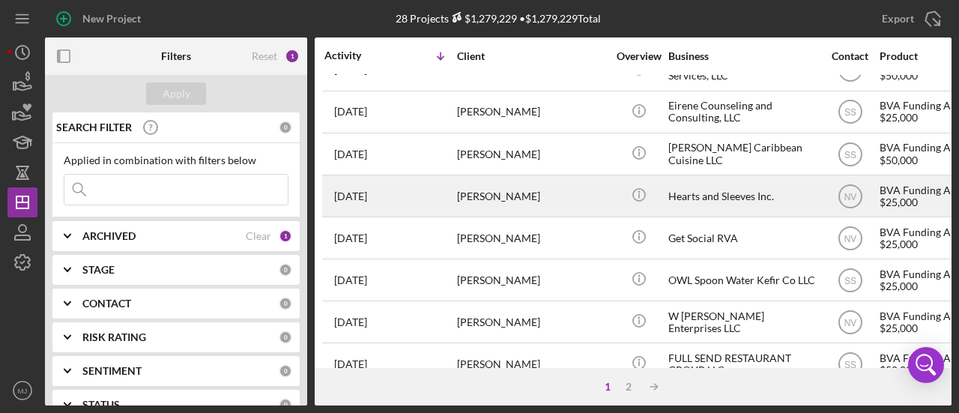
click at [669, 184] on div "Hearts and Sleeves Inc." at bounding box center [743, 196] width 150 height 40
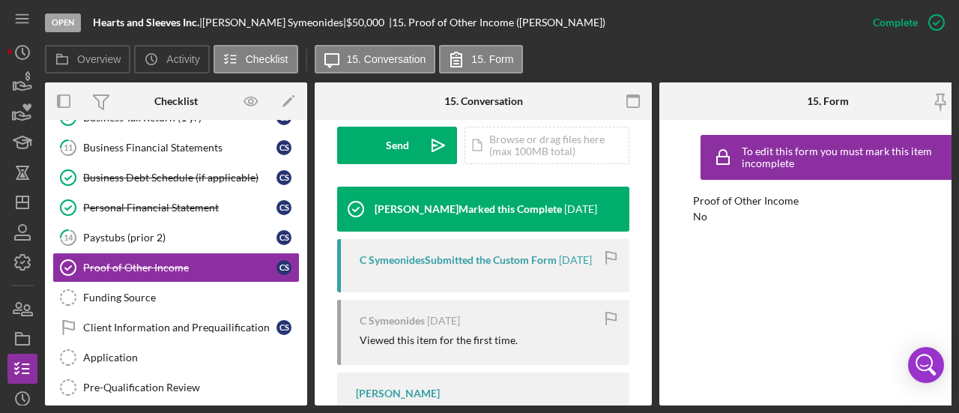
scroll to position [600, 0]
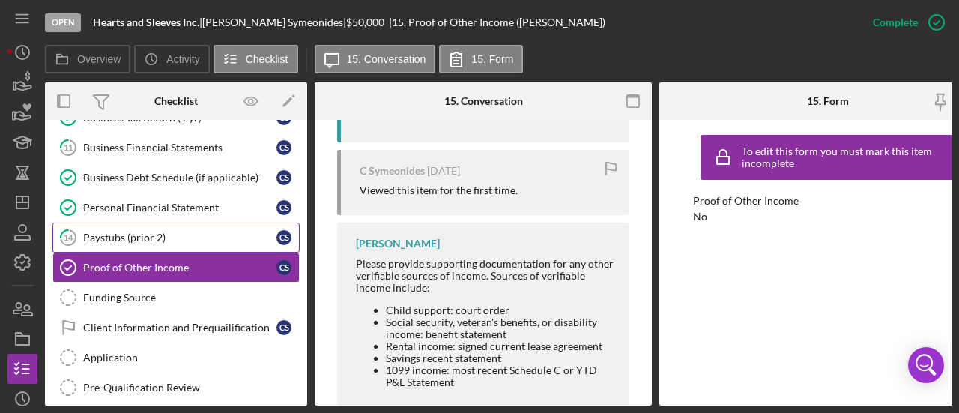
click at [99, 237] on div "Paystubs (prior 2)" at bounding box center [179, 238] width 193 height 12
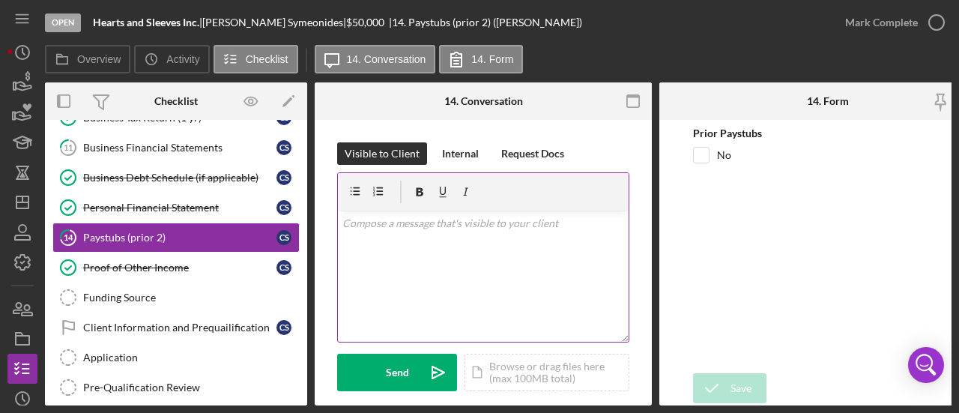
scroll to position [225, 0]
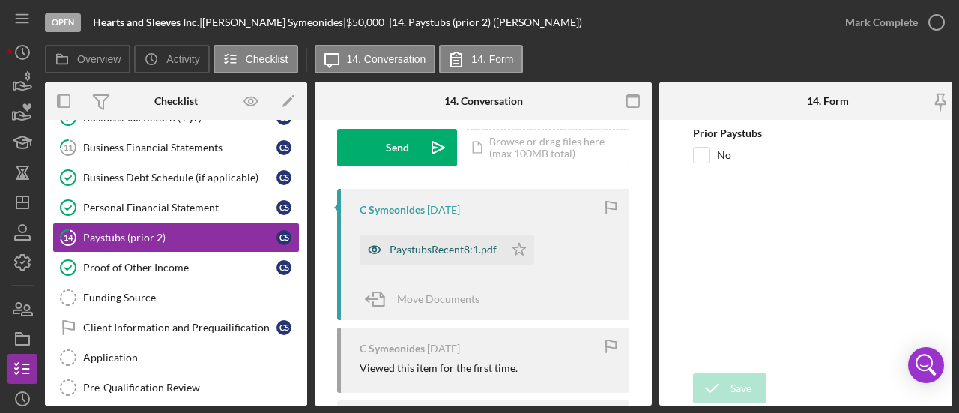
click at [429, 259] on div "PaystubsRecent8:1.pdf" at bounding box center [432, 250] width 145 height 30
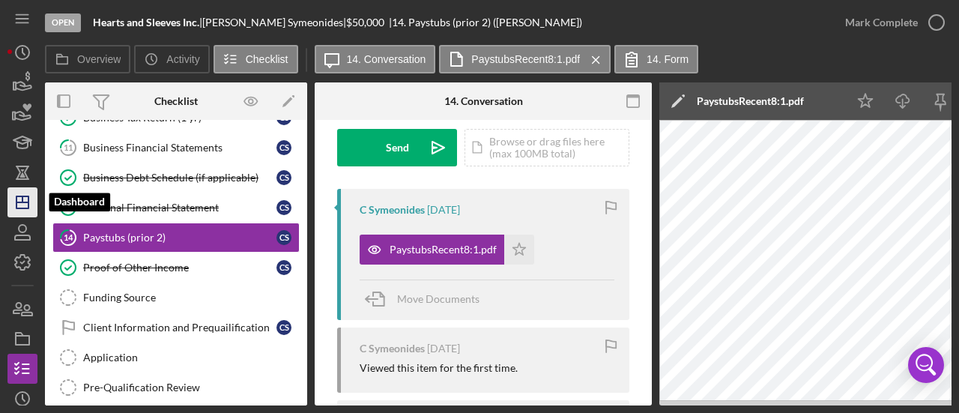
click at [19, 214] on icon "Icon/Dashboard" at bounding box center [22, 202] width 37 height 37
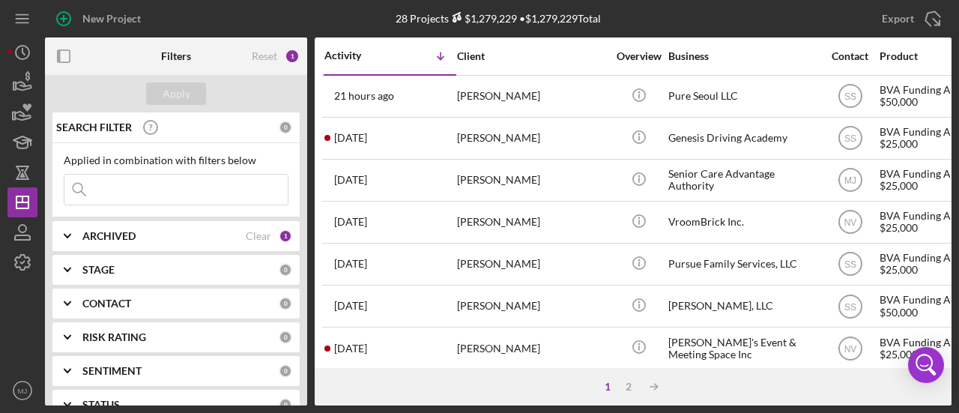
click at [156, 187] on input at bounding box center [175, 190] width 223 height 30
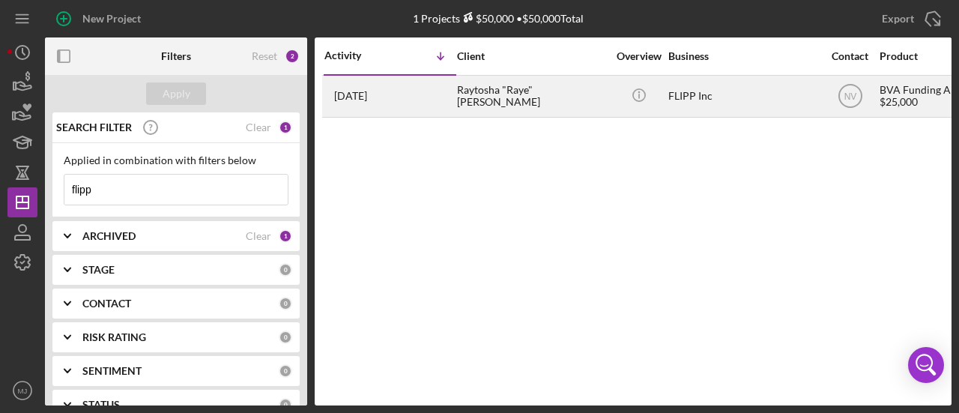
type input "flipp"
click at [475, 102] on div "Raytosha "Raye" [PERSON_NAME]" at bounding box center [532, 96] width 150 height 40
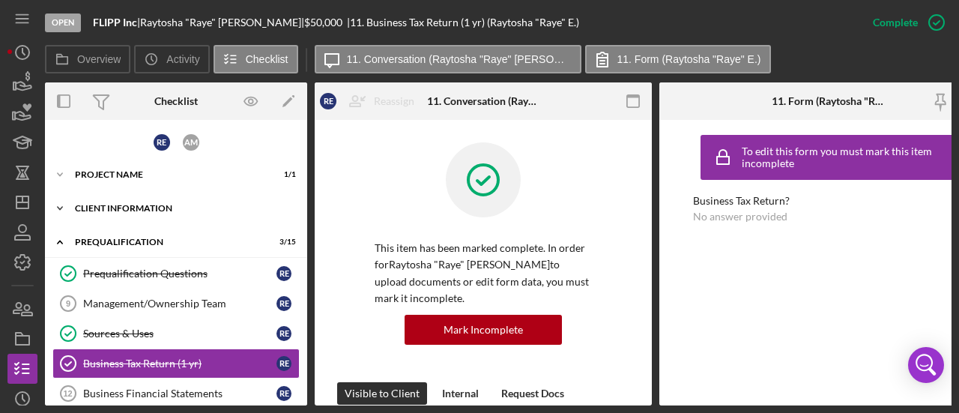
click at [114, 202] on div "Icon/Expander Client Information 7 / 7" at bounding box center [176, 208] width 262 height 30
